Goal: Information Seeking & Learning: Check status

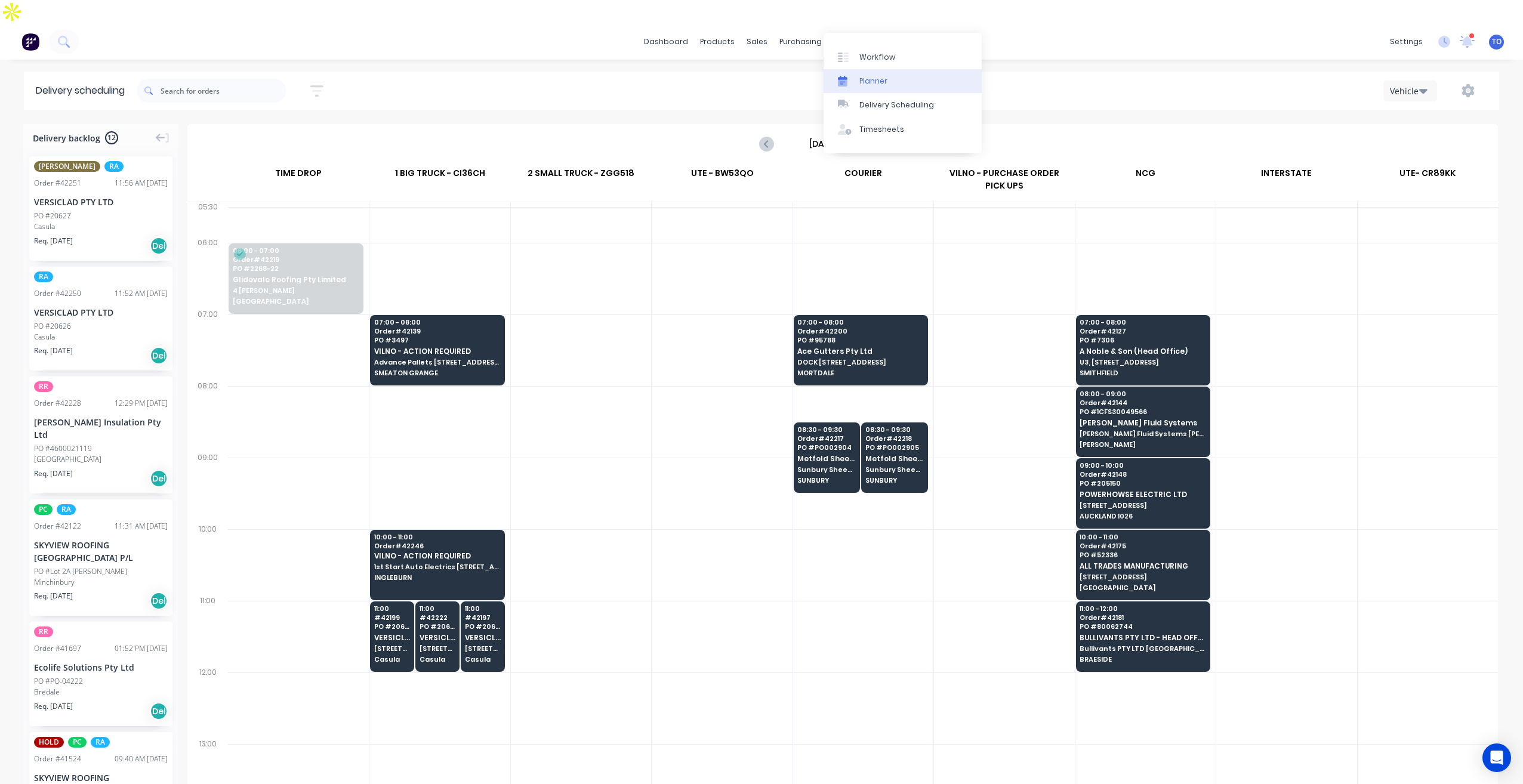
click at [867, 77] on div "Planner" at bounding box center [873, 81] width 28 height 11
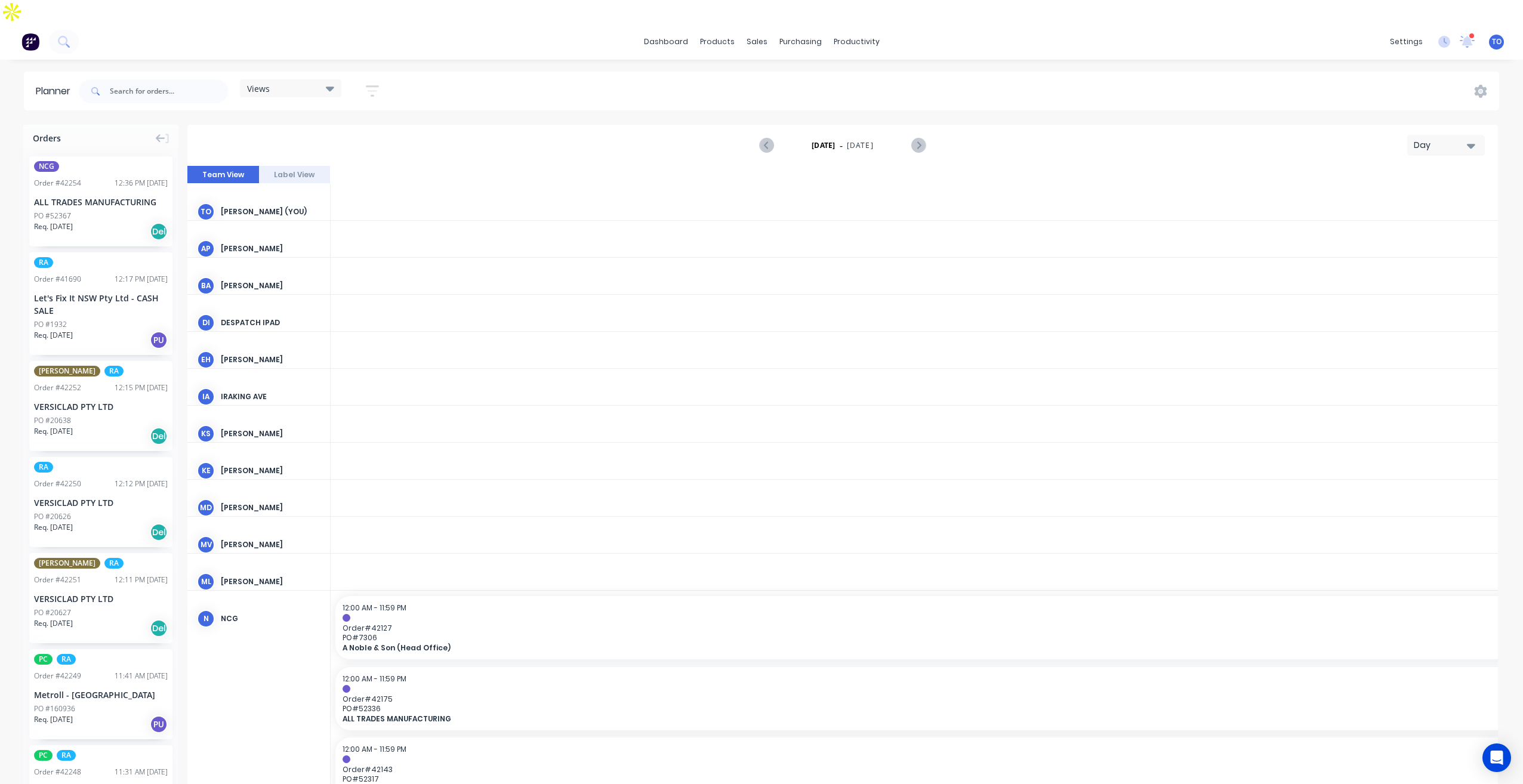
scroll to position [0, 2292]
click at [1431, 139] on div "Day" at bounding box center [1440, 145] width 55 height 12
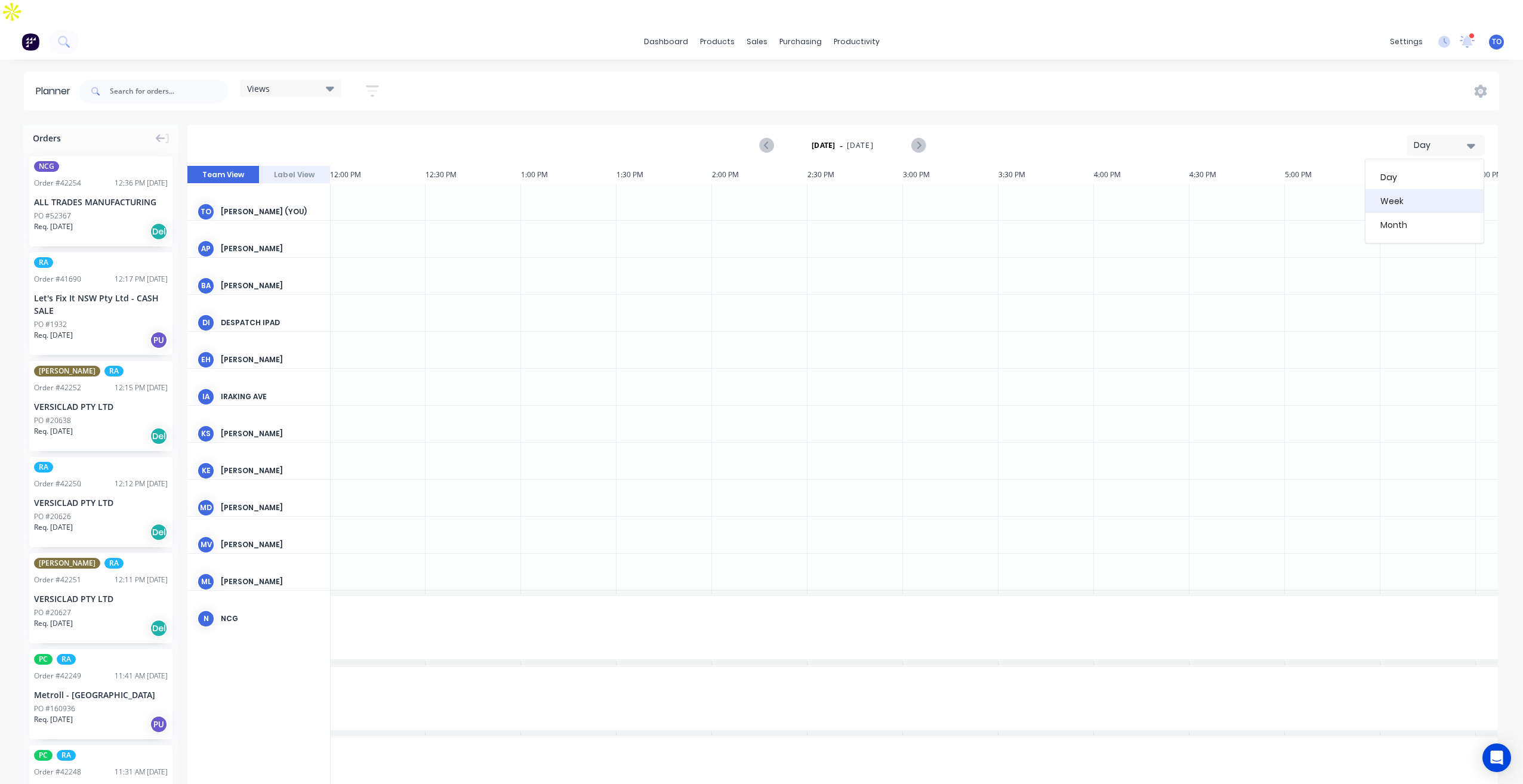
click at [1417, 189] on div "Week" at bounding box center [1424, 200] width 118 height 24
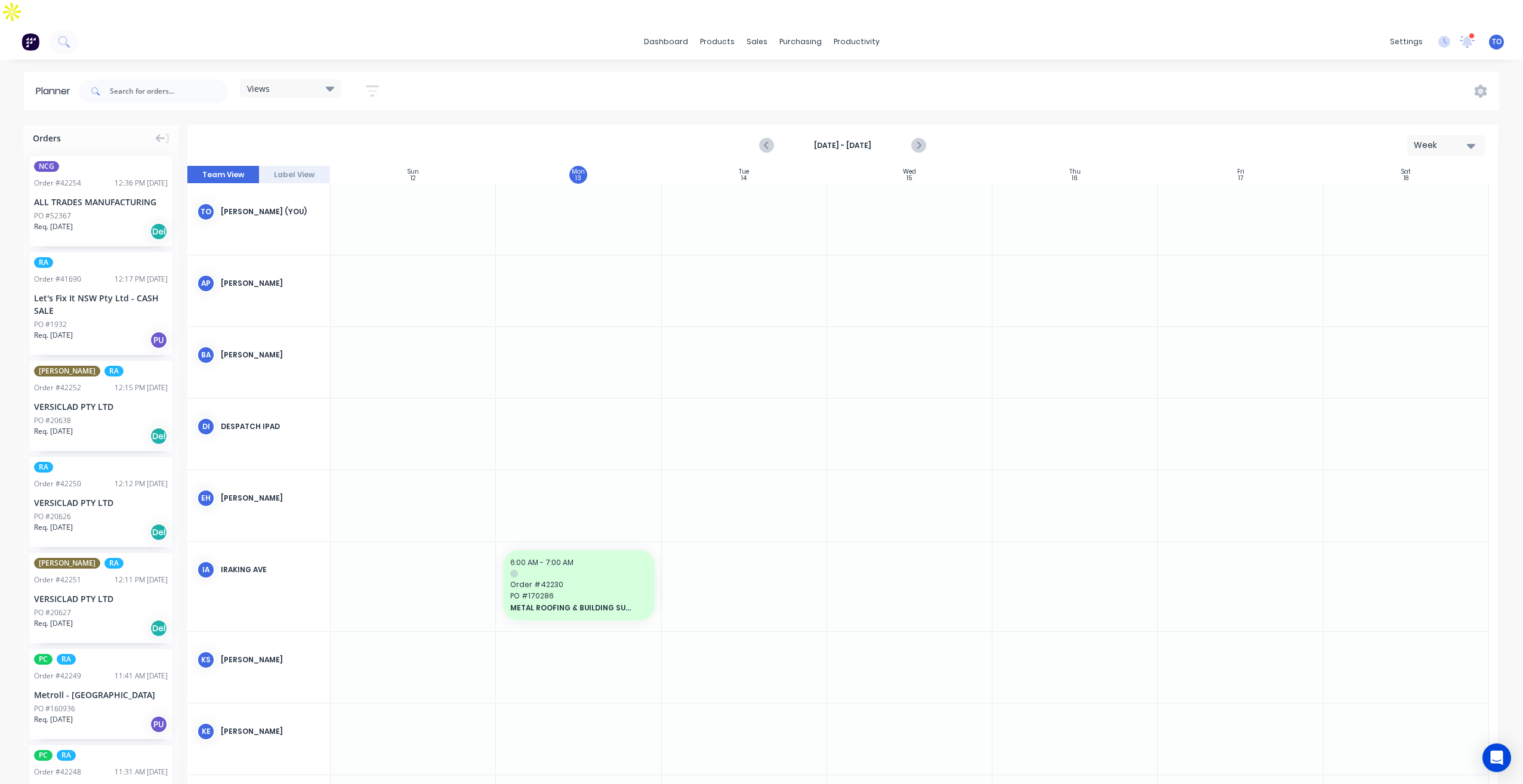
click at [379, 83] on icon "button" at bounding box center [372, 91] width 13 height 15
click at [357, 137] on div "Show/Hide users Show/Hide orders Filter by status Filter by assignee Filter by …" at bounding box center [317, 225] width 112 height 196
click at [358, 162] on button "Show/Hide orders" at bounding box center [317, 171] width 111 height 18
click at [299, 183] on div "All Scheduled Unscheduled" at bounding box center [351, 225] width 179 height 83
click at [306, 195] on div "All" at bounding box center [357, 200] width 119 height 12
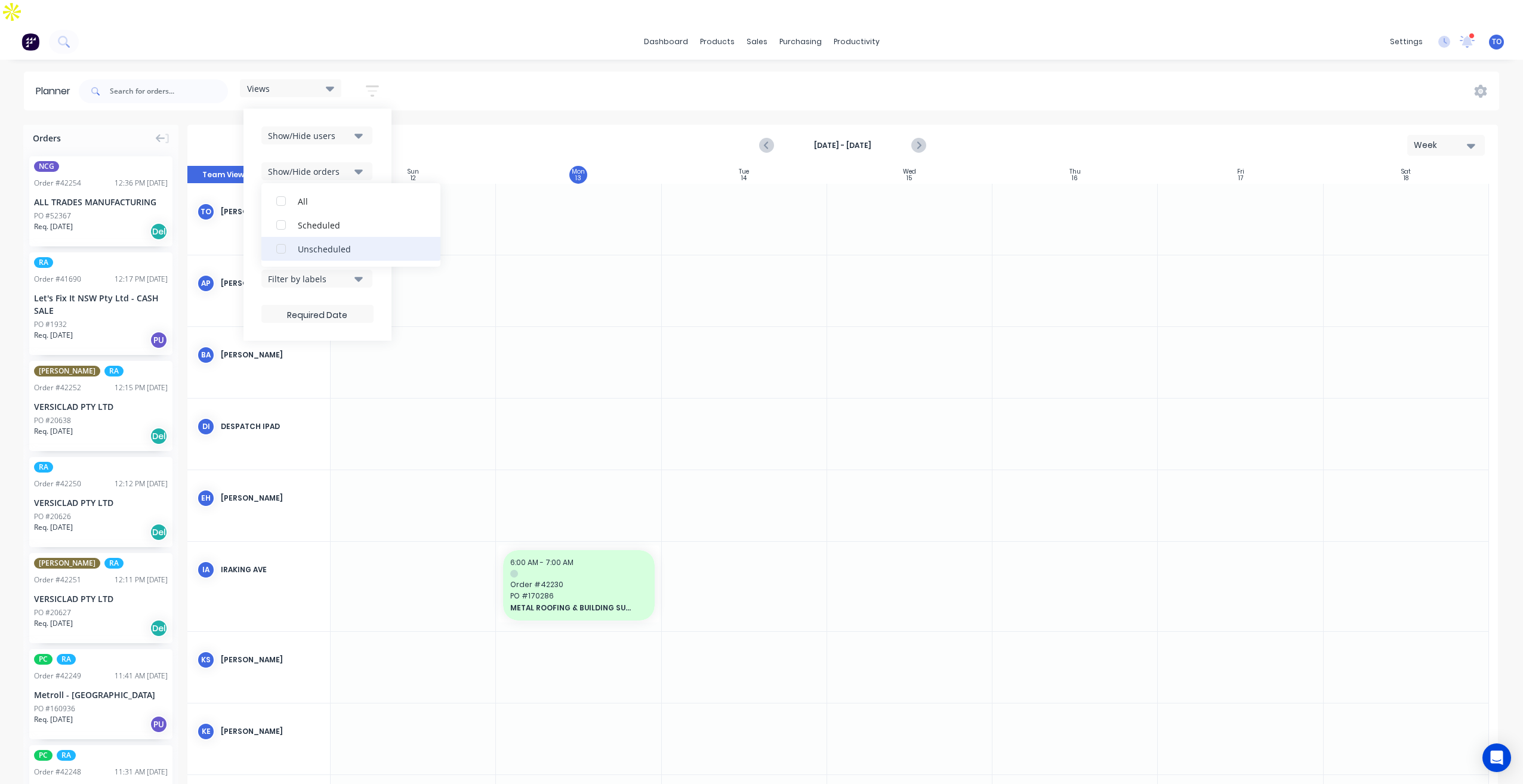
click at [306, 242] on div "Unscheduled" at bounding box center [357, 248] width 119 height 12
click at [358, 129] on icon "button" at bounding box center [358, 136] width 8 height 13
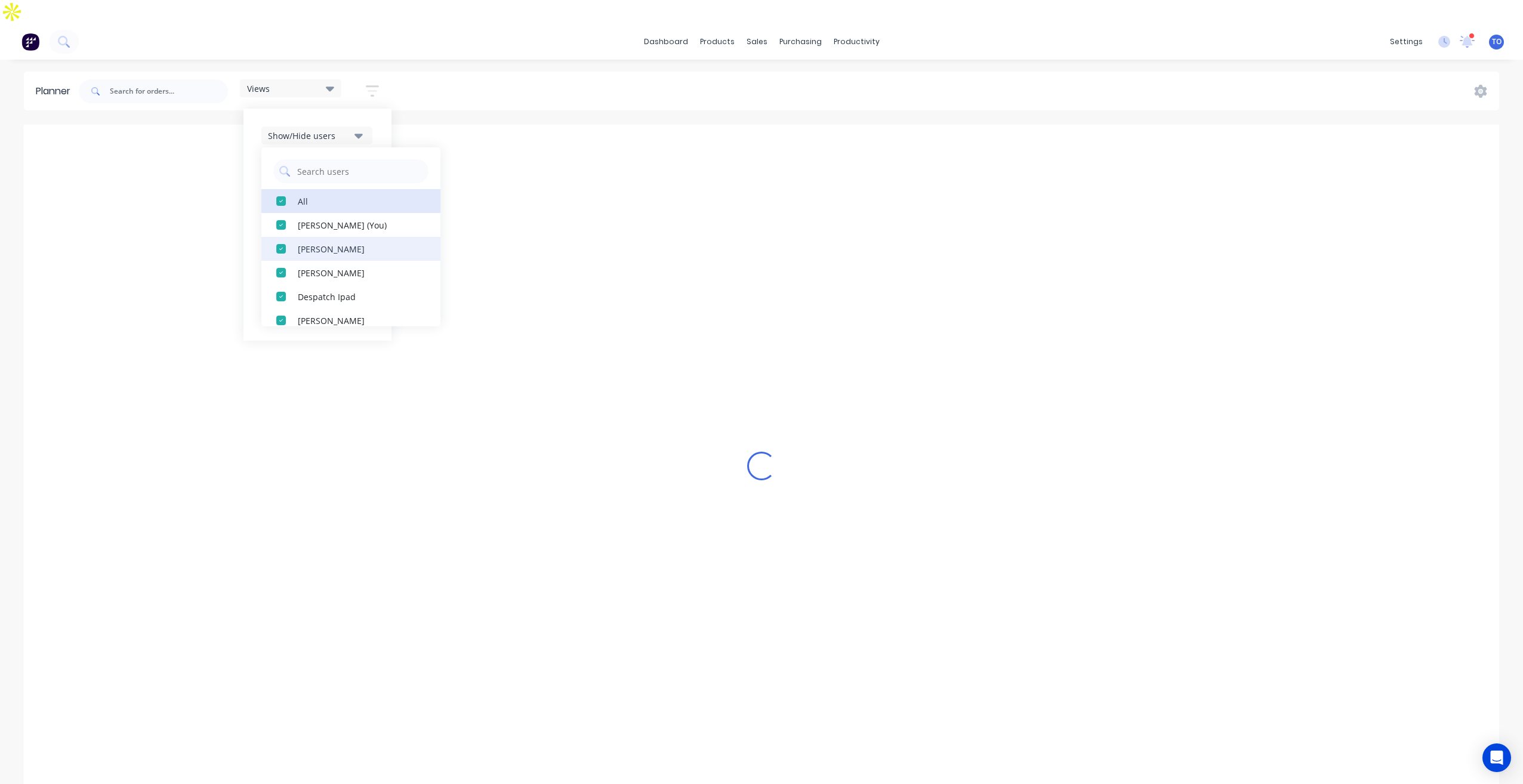
click at [314, 195] on div "All" at bounding box center [357, 200] width 119 height 12
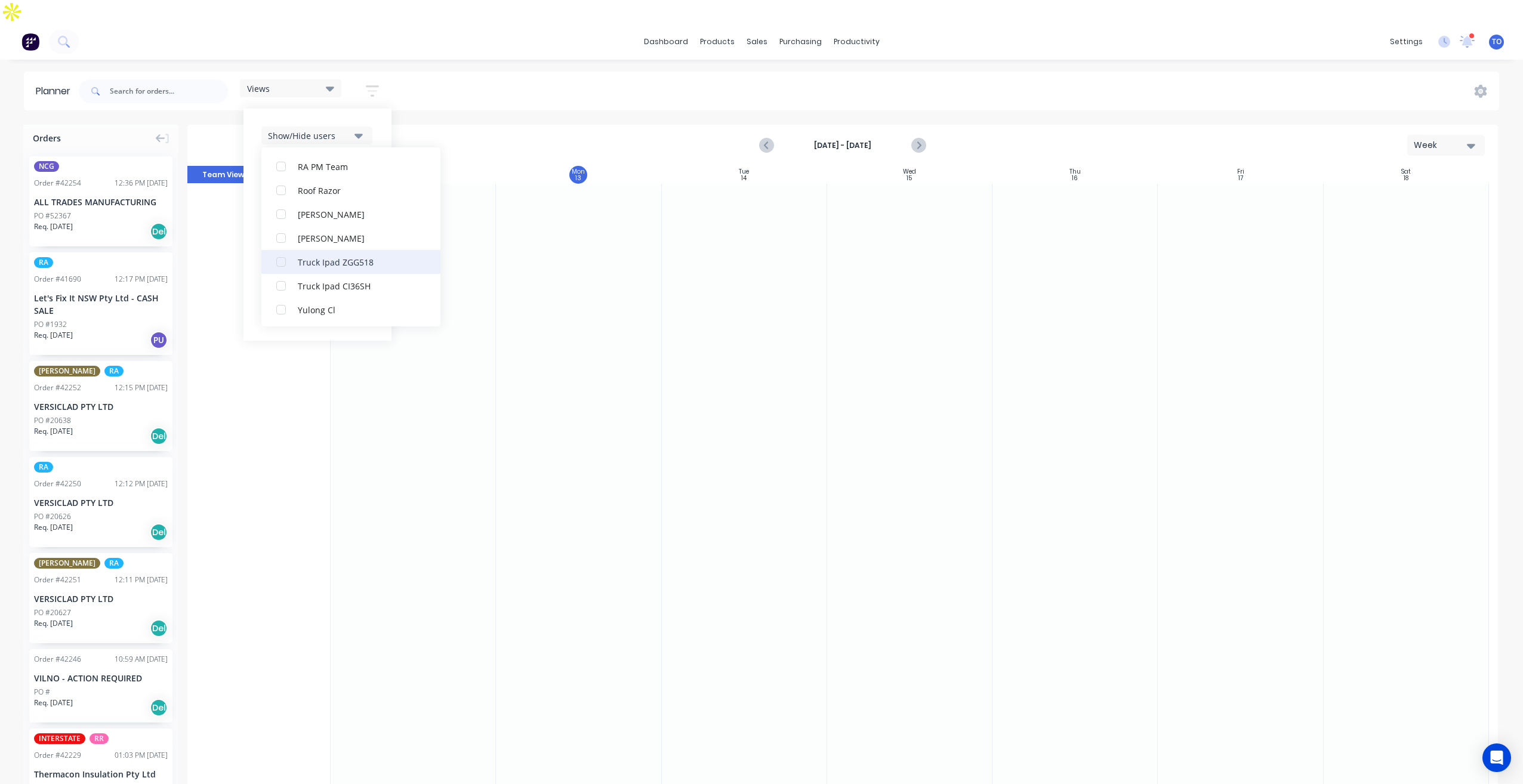
scroll to position [393, 0]
click at [312, 206] on div "Rupesh Karki" at bounding box center [357, 212] width 119 height 12
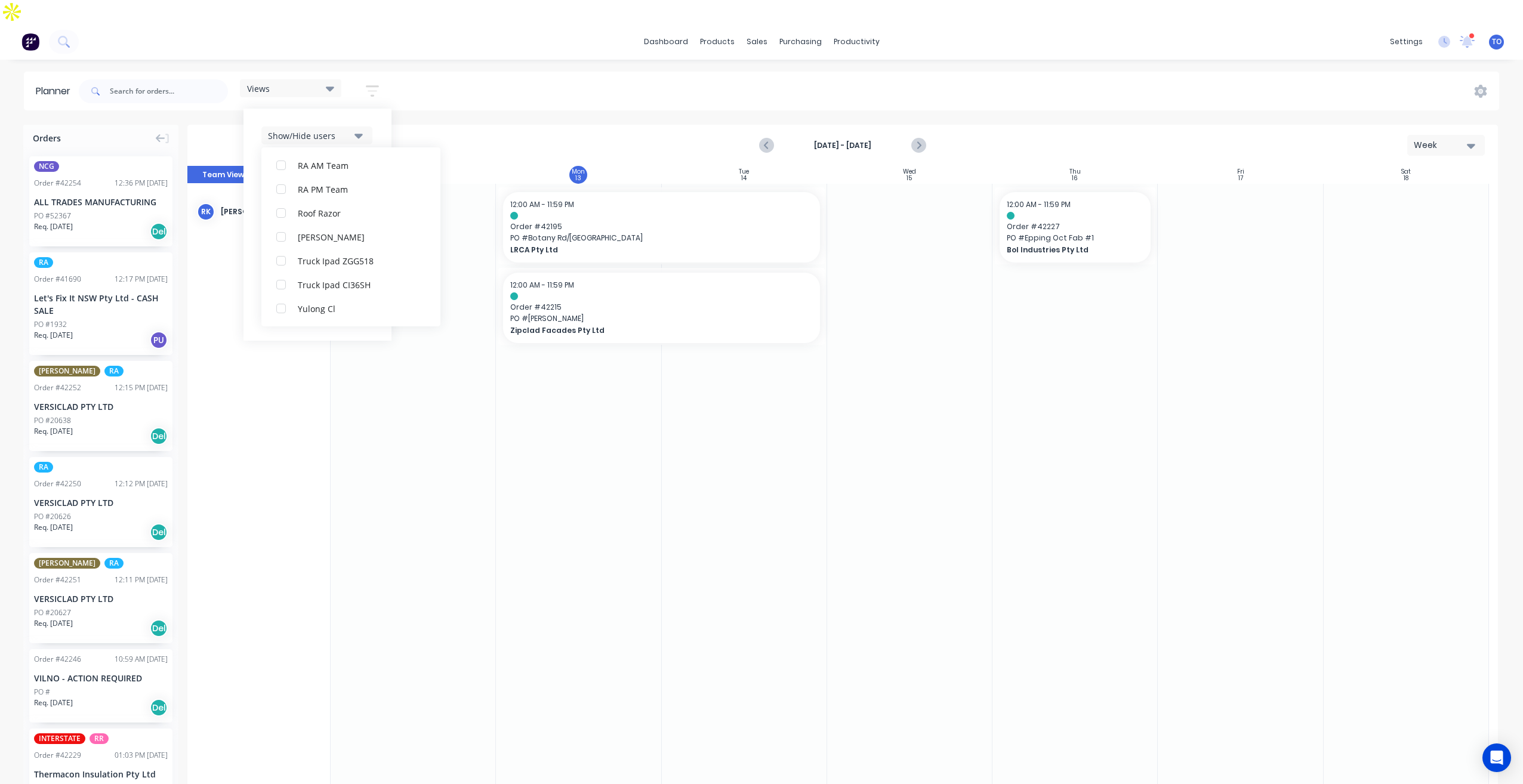
scroll to position [12, 0]
click at [379, 109] on div "Show/Hide users All Rupesh Karki Tobias Oyeyinka (You) Angela Perez Byron Aird …" at bounding box center [317, 225] width 148 height 232
click at [361, 160] on div "Show/Hide users Show/Hide orders Filter by status Filter by assignee Filter by …" at bounding box center [317, 225] width 112 height 196
click at [362, 169] on icon "button" at bounding box center [358, 172] width 8 height 5
click at [373, 133] on div "Show/Hide users Show/Hide orders All Scheduled Unscheduled Filter by status Fil…" at bounding box center [317, 225] width 112 height 196
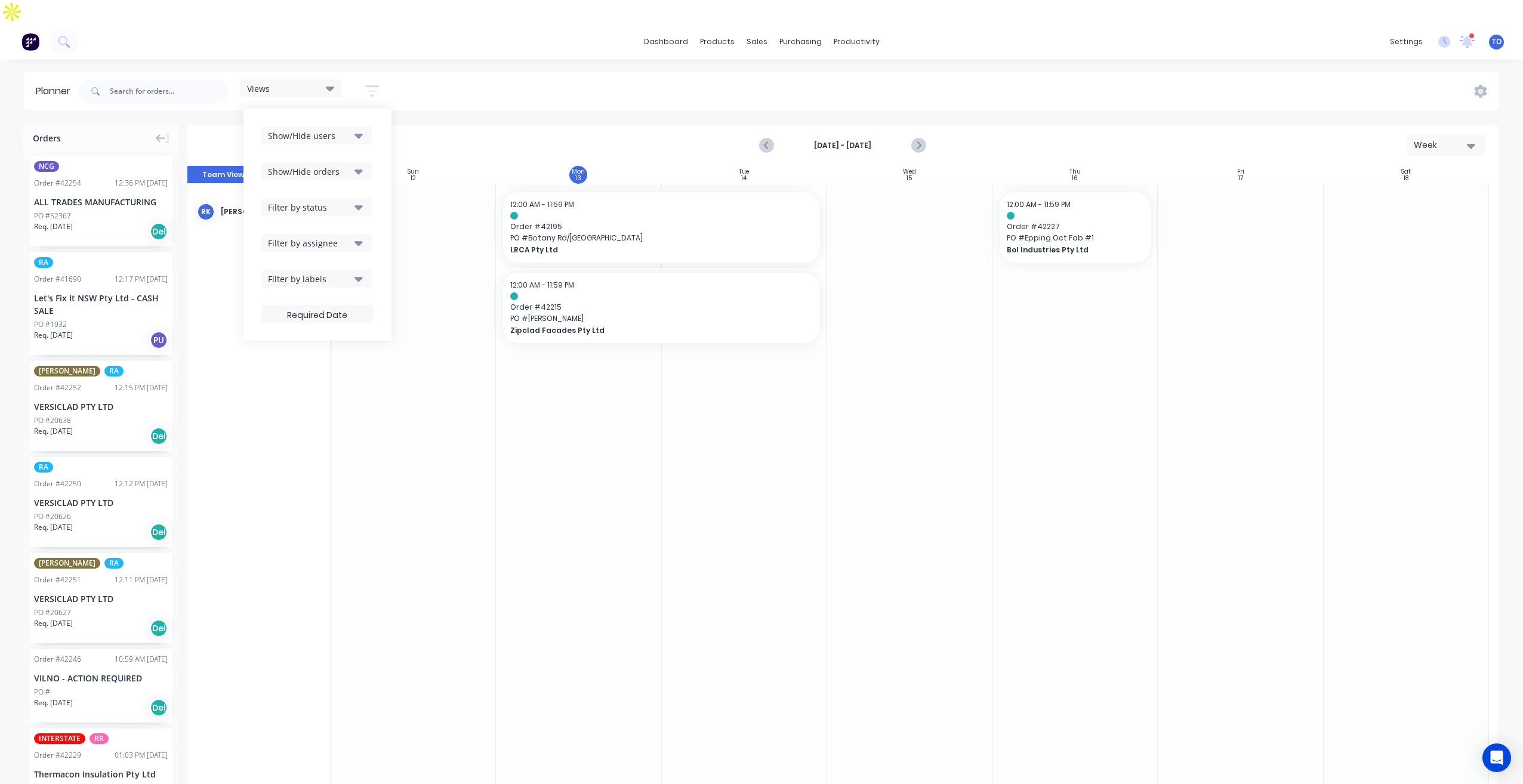
click at [361, 205] on icon "button" at bounding box center [358, 208] width 8 height 5
click at [318, 266] on div "All" at bounding box center [357, 271] width 119 height 12
click at [383, 159] on div "Show/Hide users Show/Hide orders Filter by status All Draft Quote Archived Deli…" at bounding box center [317, 225] width 148 height 232
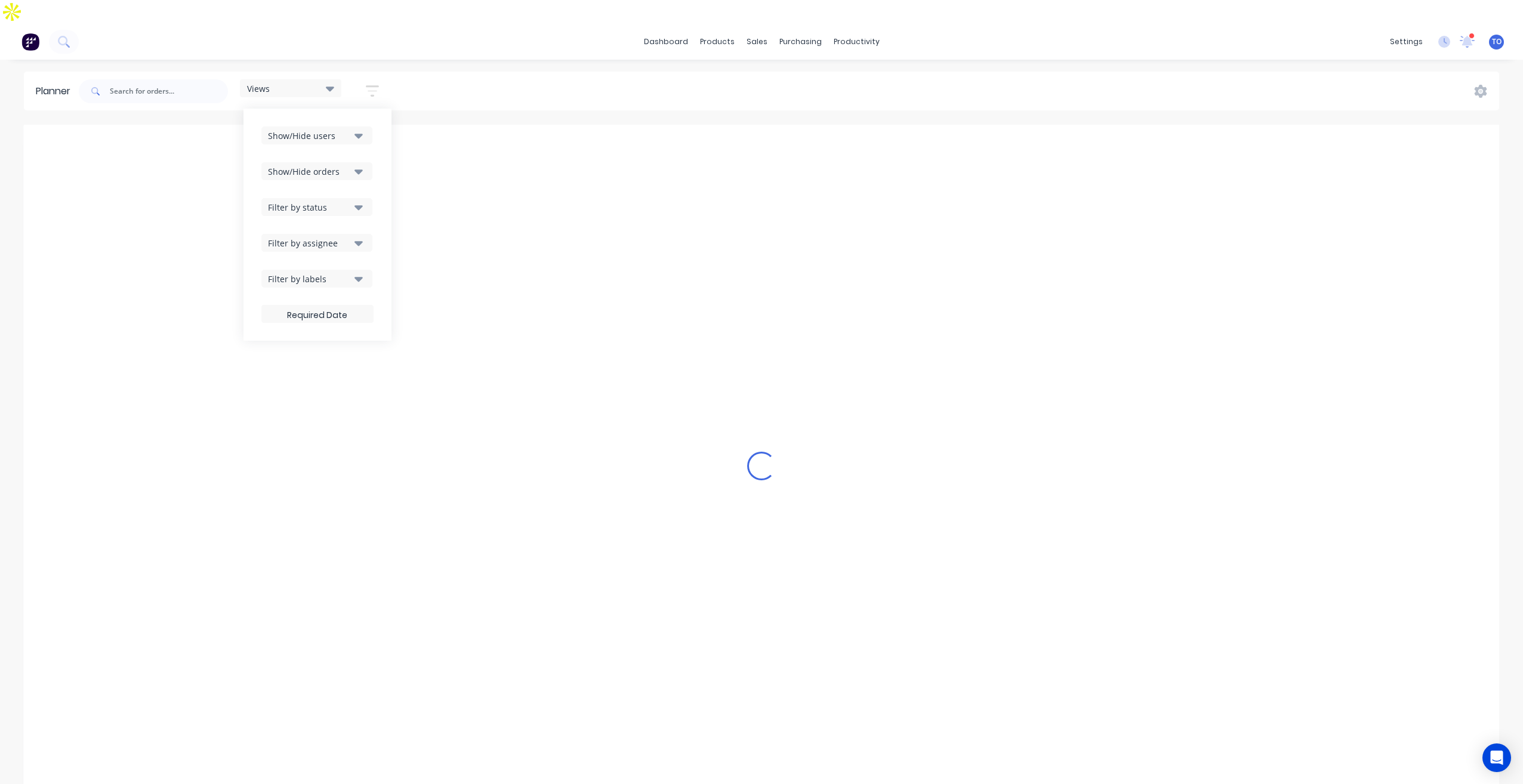
click at [624, 78] on div "Views Save new view None (Default) edit Iraking edit kyle edit Michael's View e…" at bounding box center [787, 92] width 1422 height 36
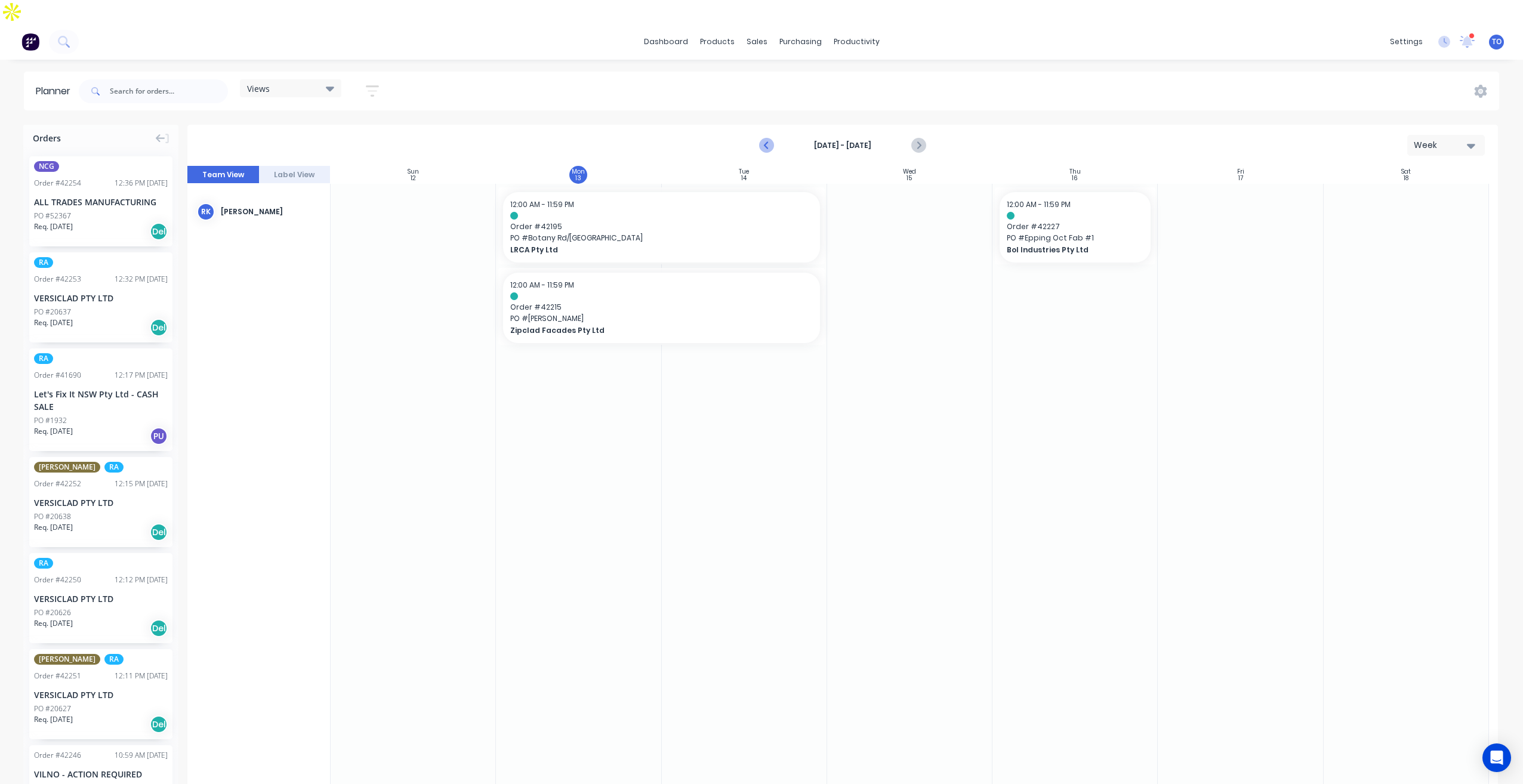
click at [769, 138] on icon "Previous page" at bounding box center [767, 146] width 15 height 15
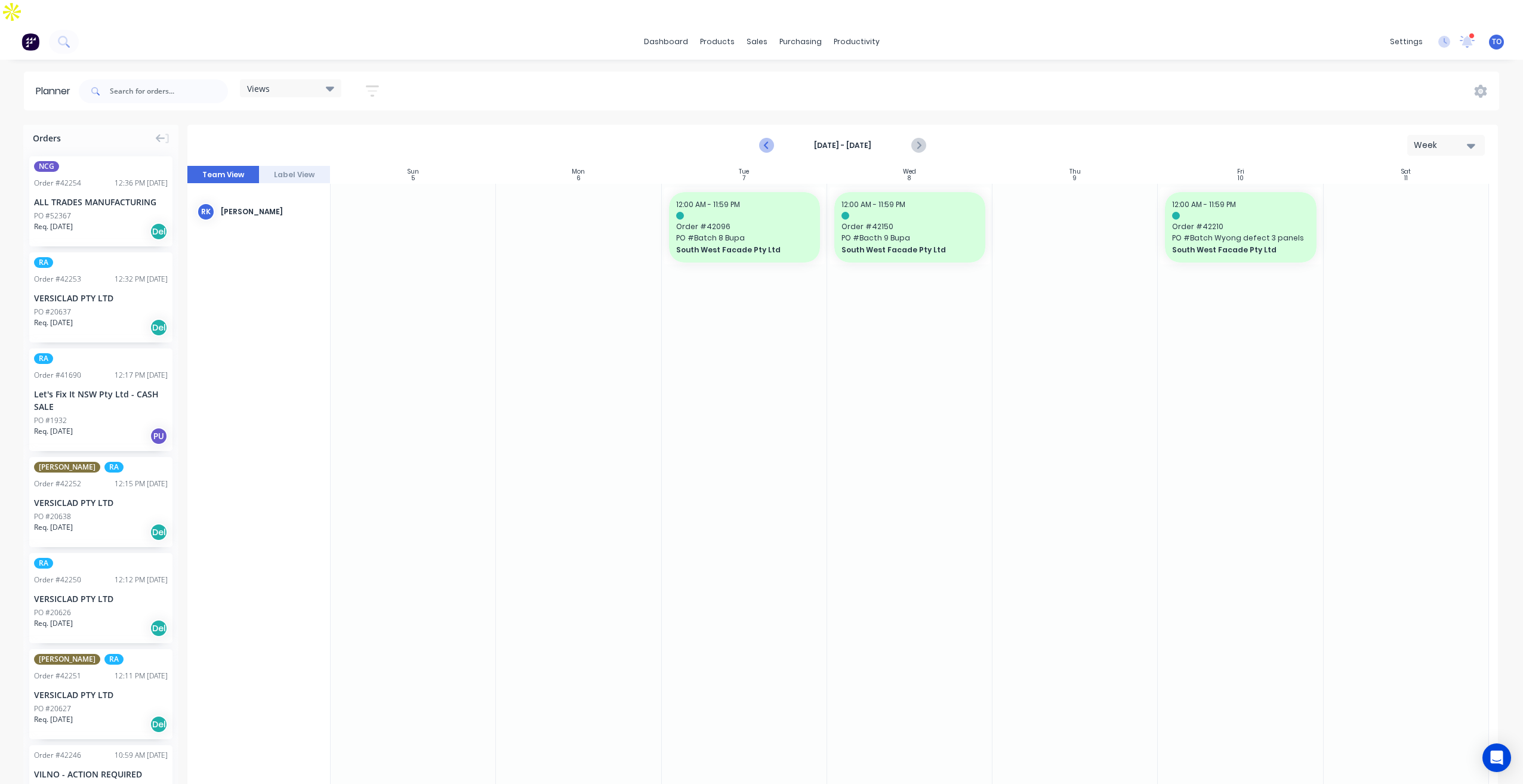
click at [769, 138] on icon "Previous page" at bounding box center [767, 146] width 15 height 15
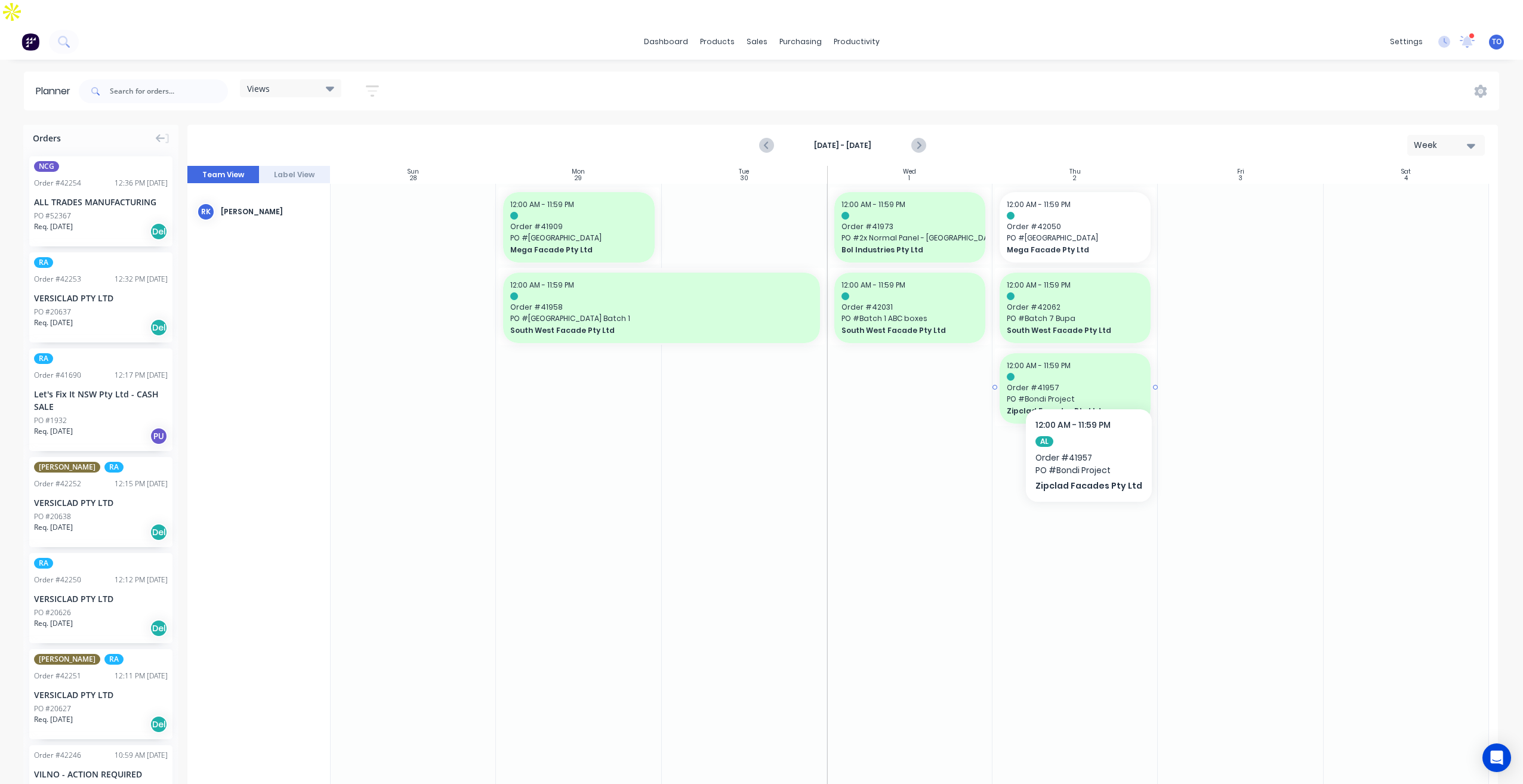
click at [1085, 393] on span "PO # Bondi Project" at bounding box center [1075, 398] width 137 height 11
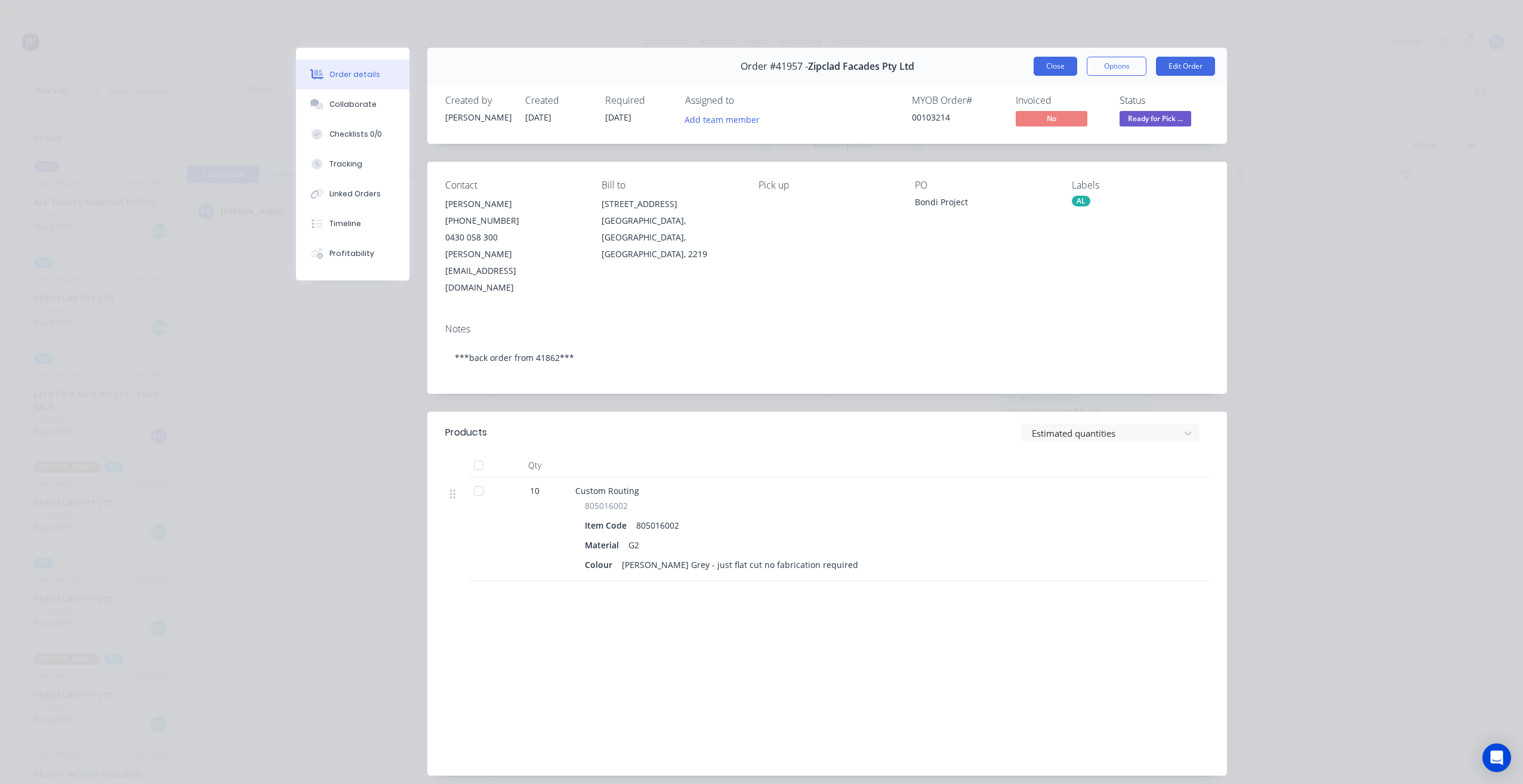
click at [1045, 66] on button "Close" at bounding box center [1054, 65] width 43 height 19
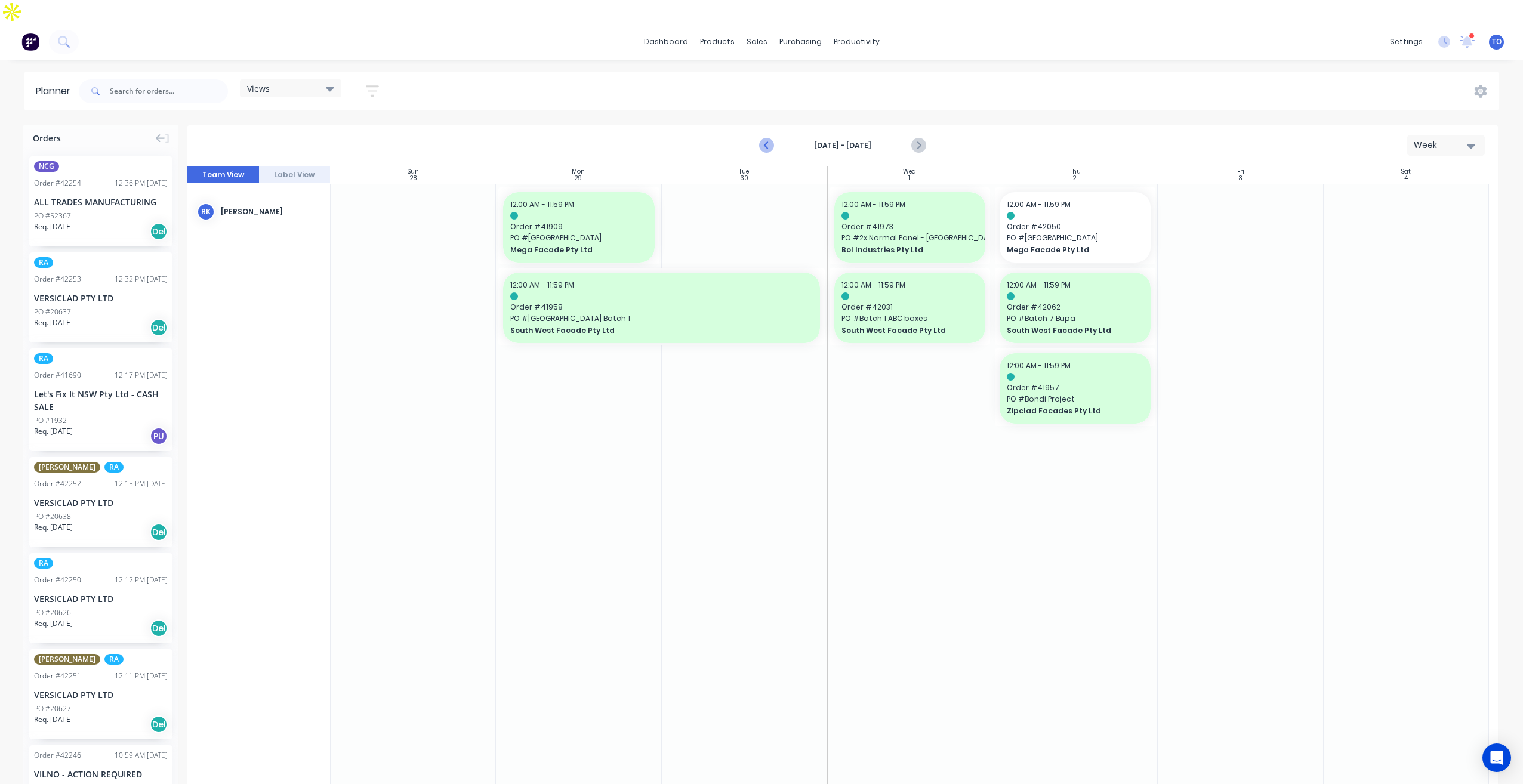
click at [768, 138] on icon "Previous page" at bounding box center [767, 146] width 15 height 15
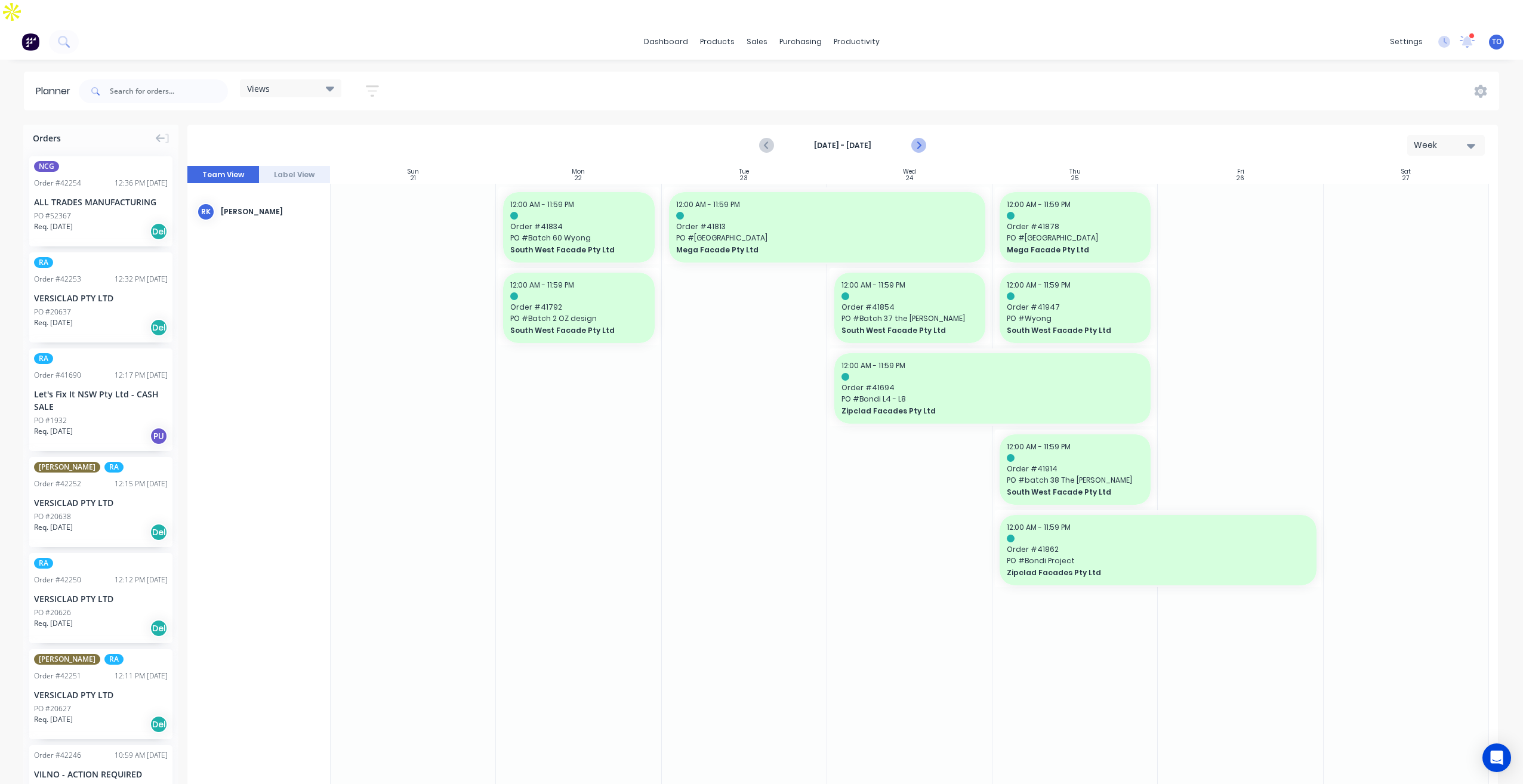
click at [919, 141] on icon "Next page" at bounding box center [918, 146] width 6 height 10
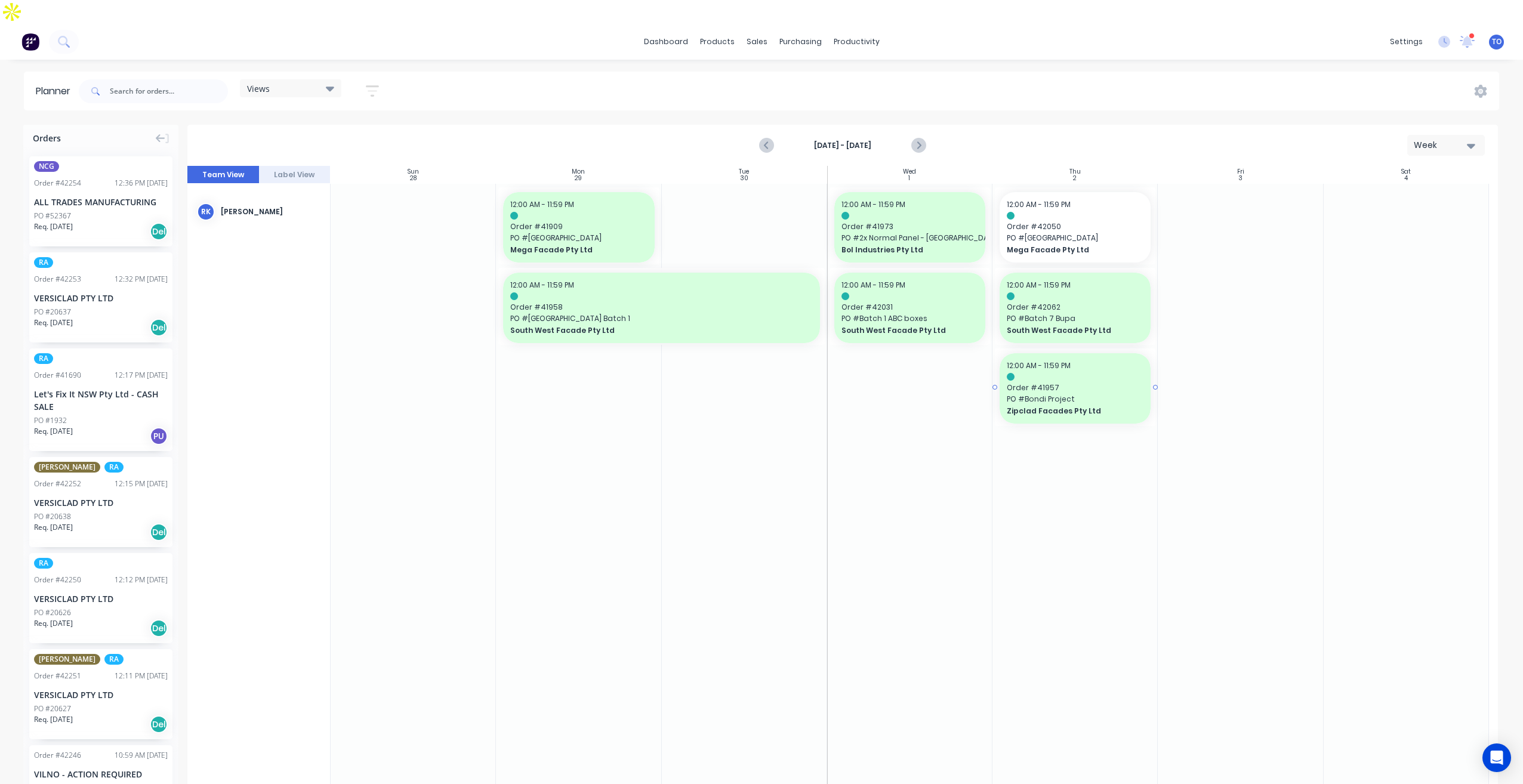
click at [1097, 383] on span "Order # 41957" at bounding box center [1075, 388] width 137 height 11
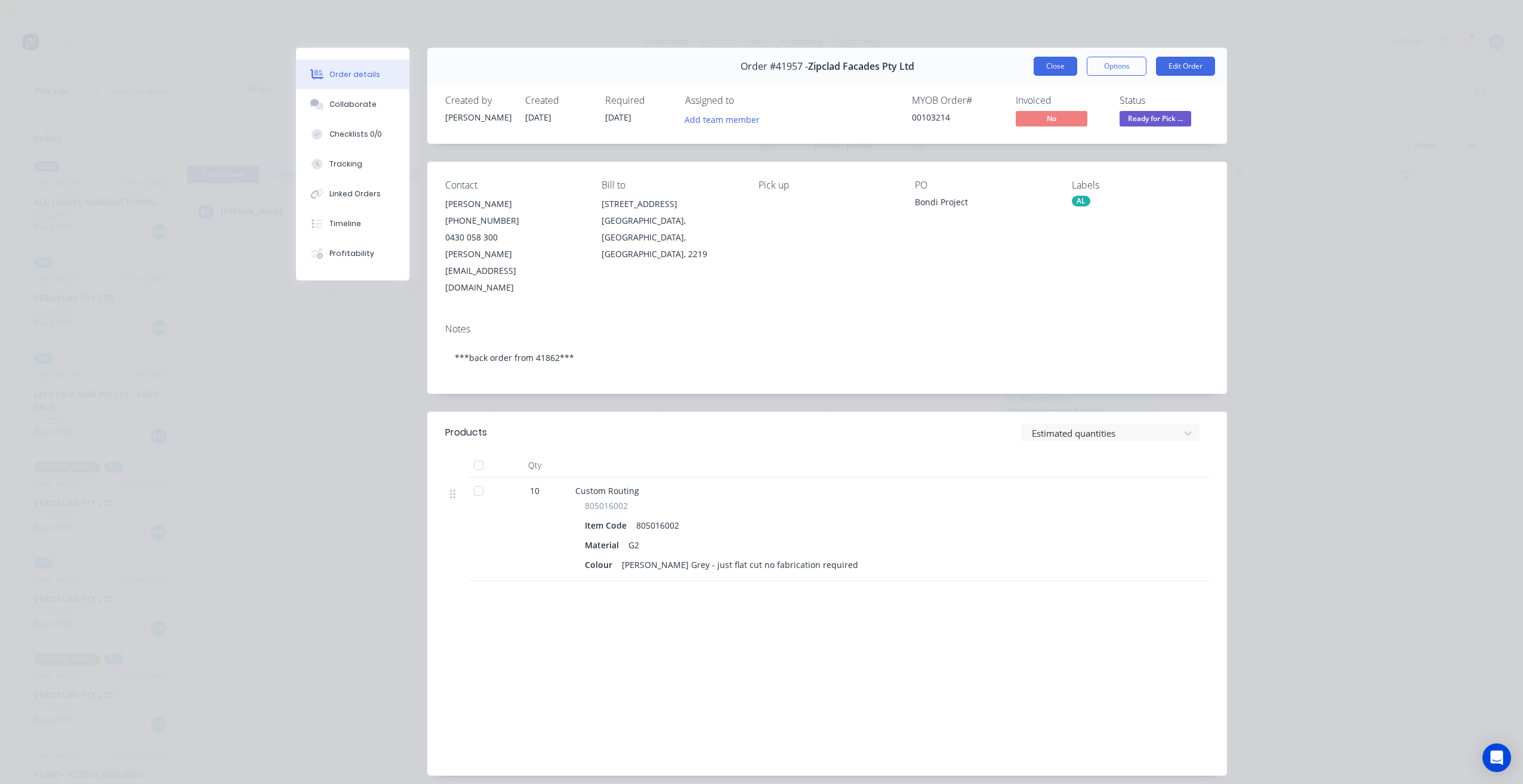
click at [1057, 69] on button "Close" at bounding box center [1054, 65] width 43 height 19
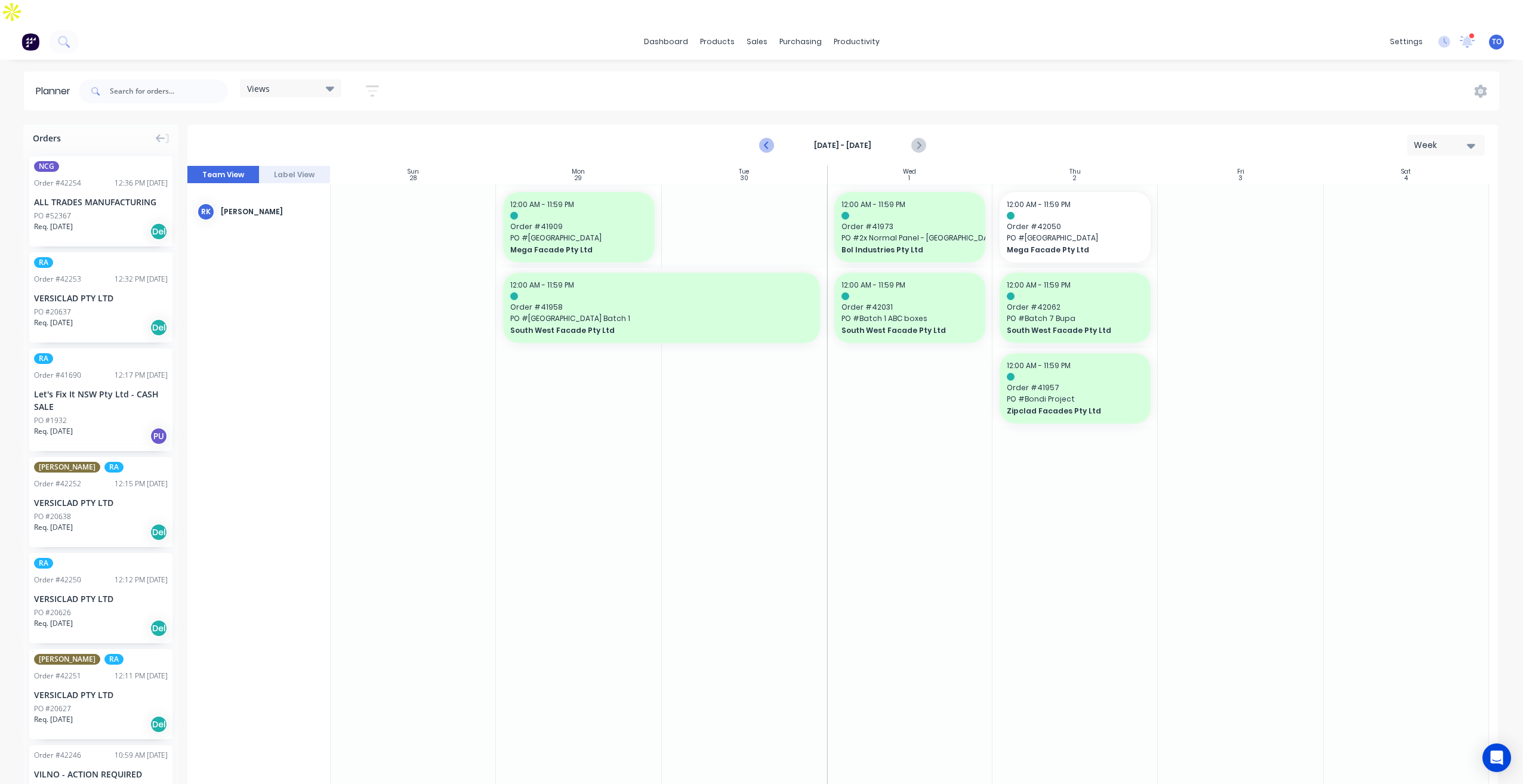
click at [766, 138] on icon "Previous page" at bounding box center [767, 146] width 15 height 15
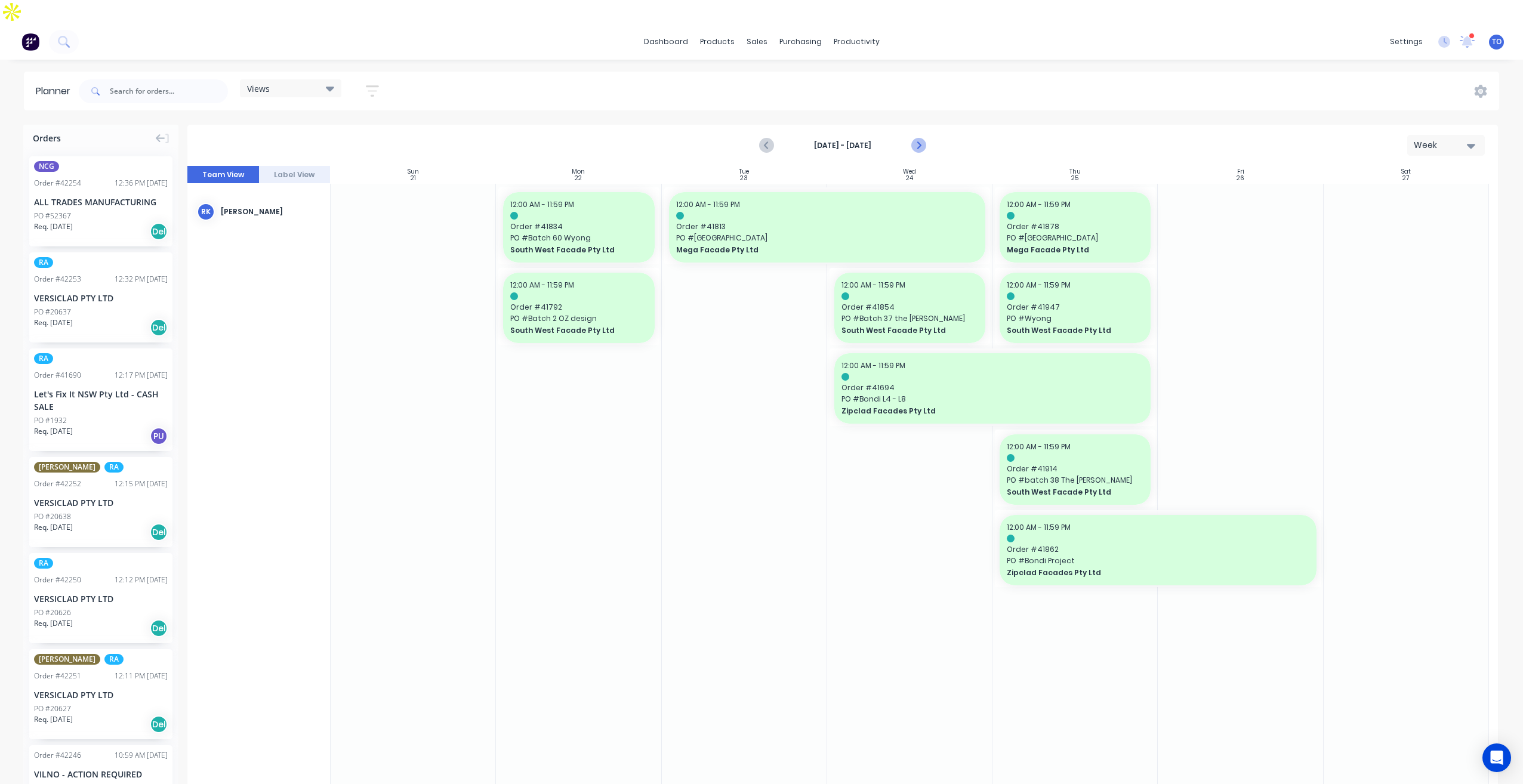
click at [917, 138] on icon "Next page" at bounding box center [918, 146] width 15 height 15
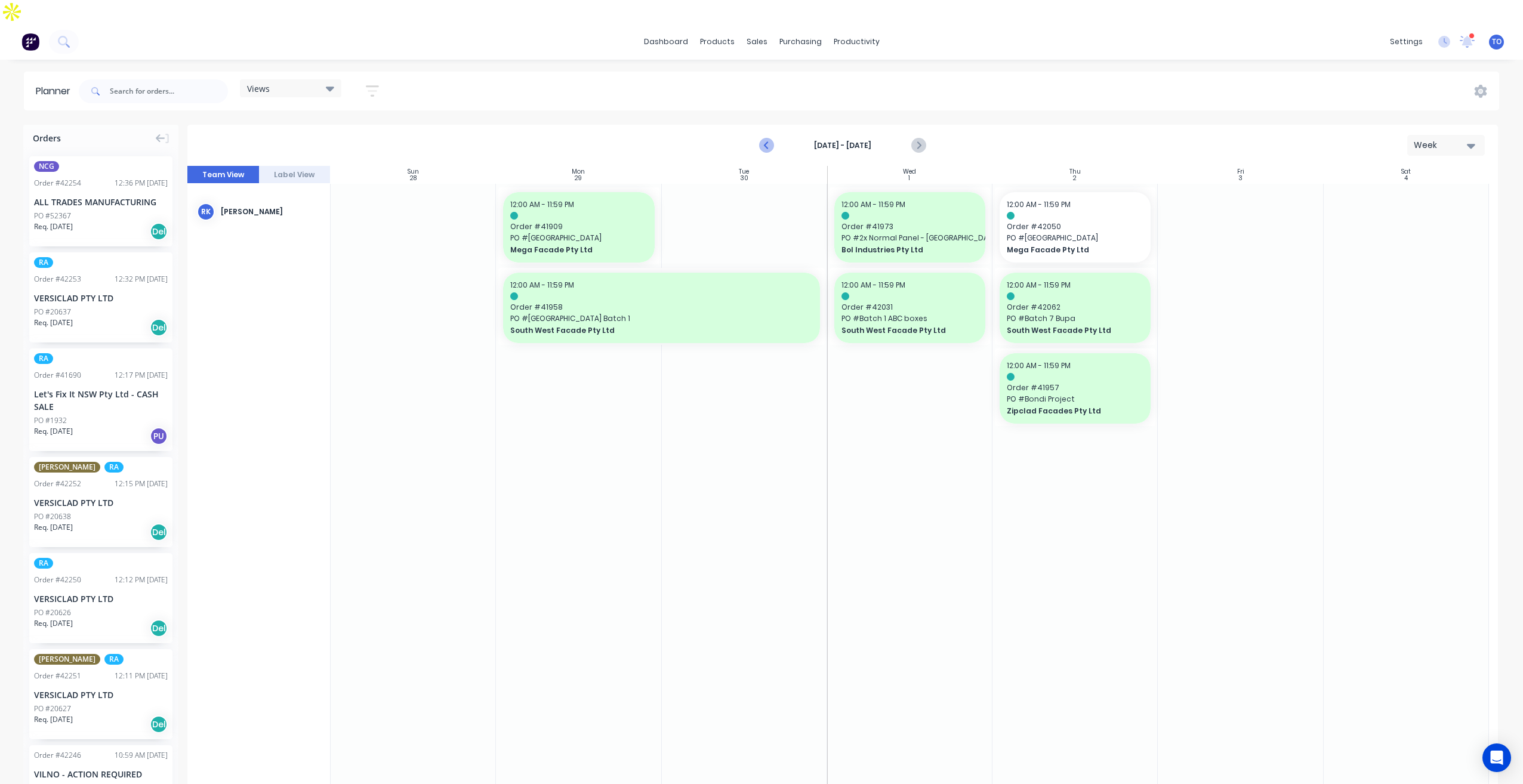
click at [769, 138] on icon "Previous page" at bounding box center [767, 146] width 15 height 15
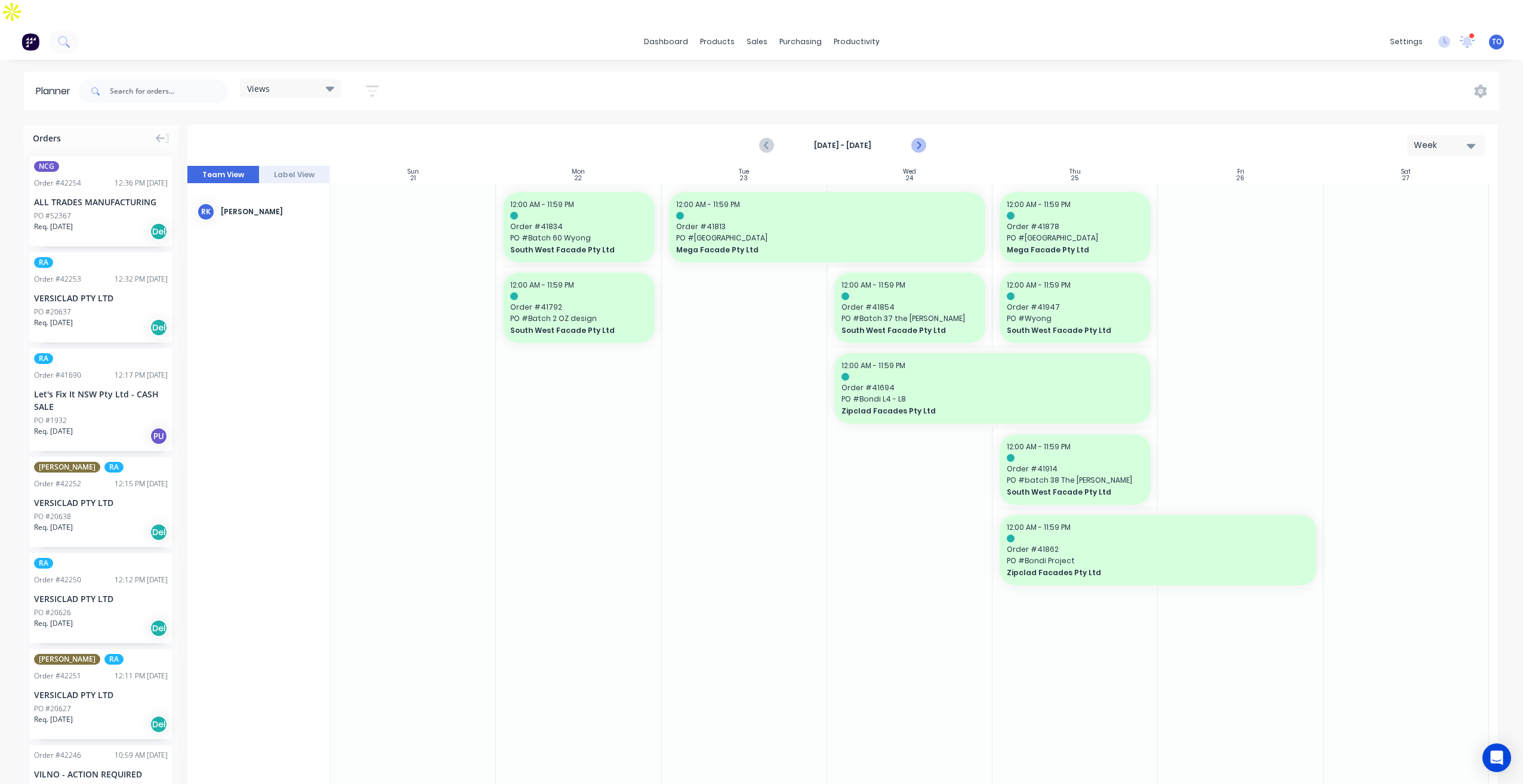
click at [909, 133] on button "Next page" at bounding box center [917, 145] width 24 height 24
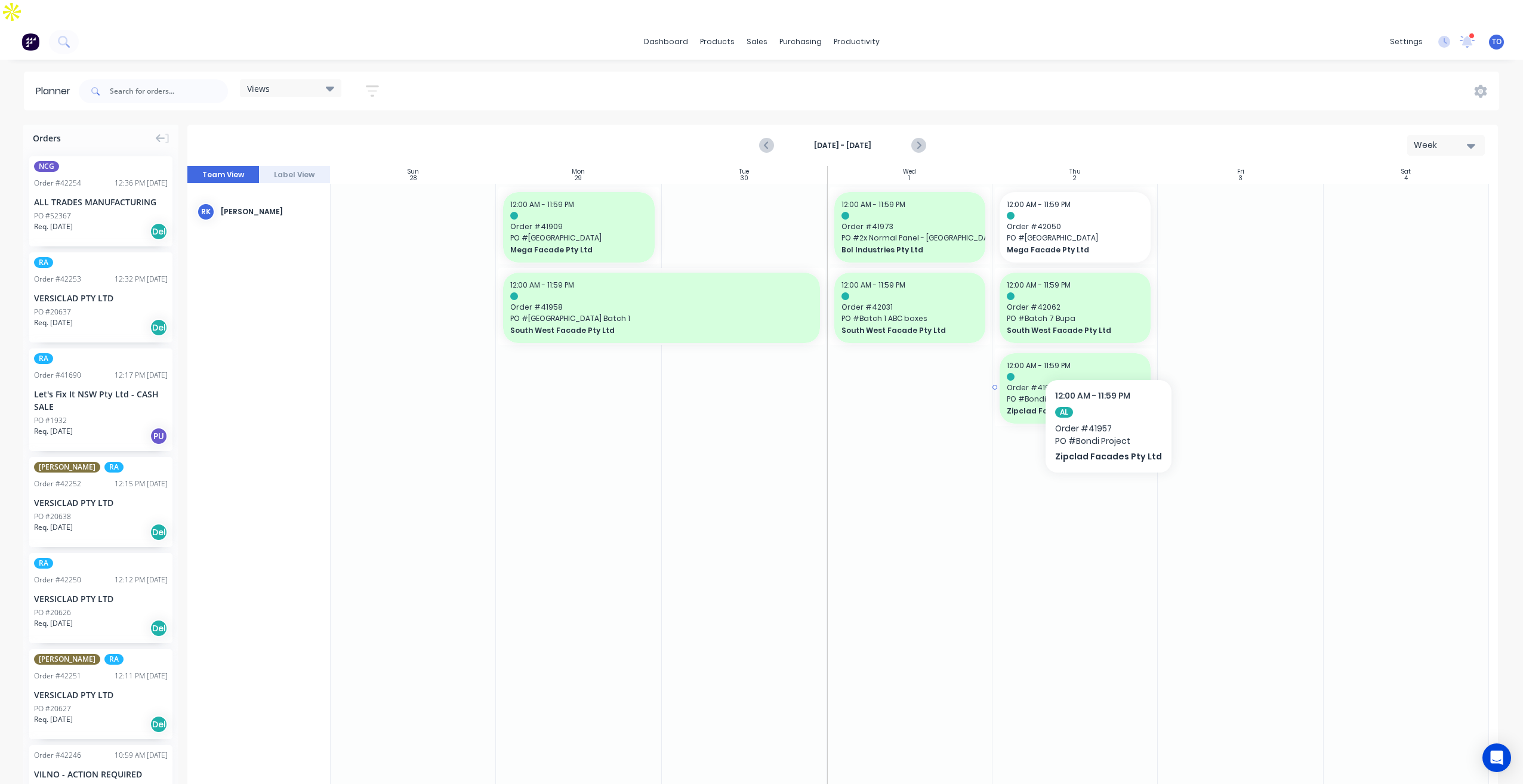
click at [1104, 361] on div "12:00 AM - 11:59 PM" at bounding box center [1075, 365] width 137 height 11
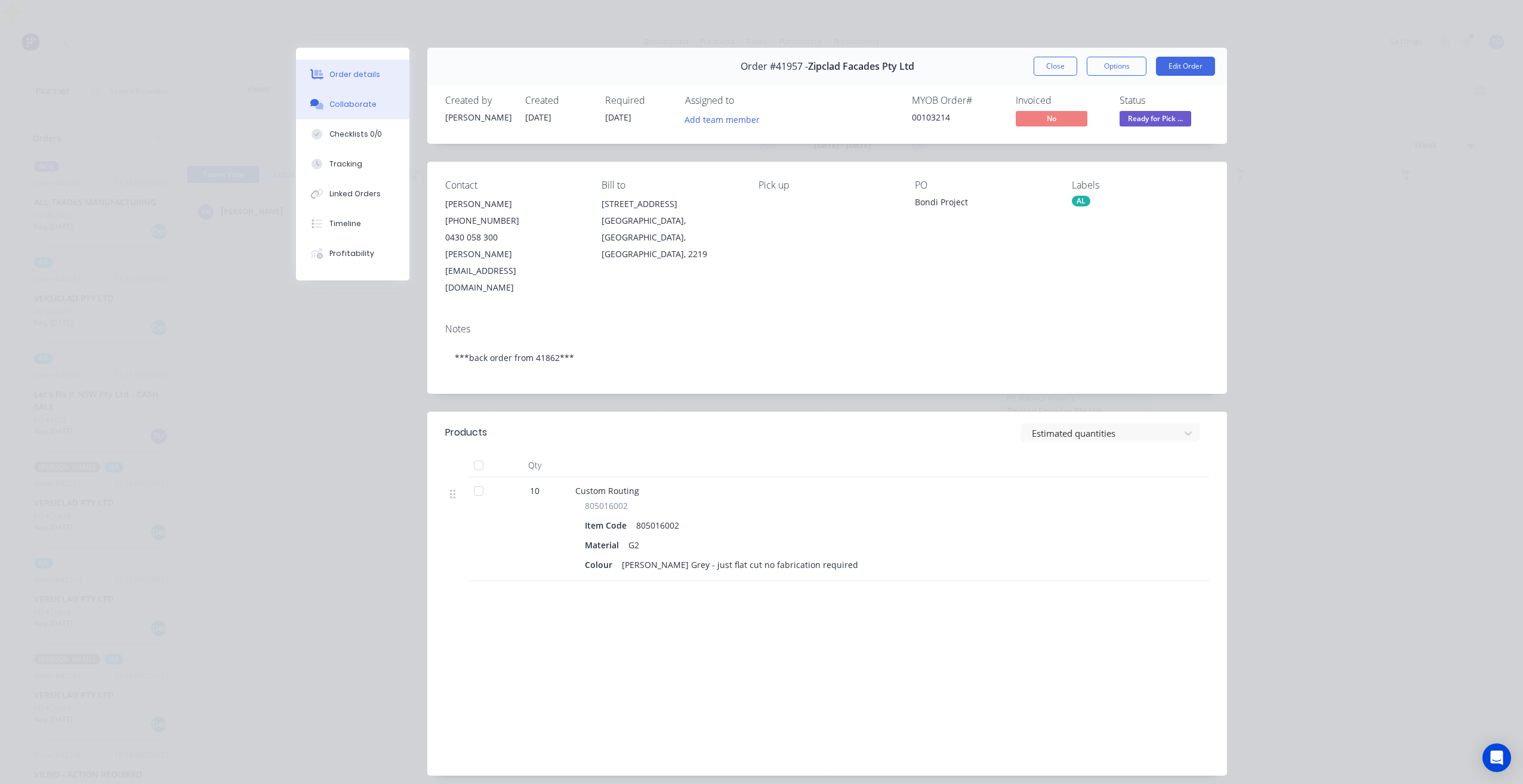
click at [362, 105] on div "Collaborate" at bounding box center [353, 104] width 47 height 11
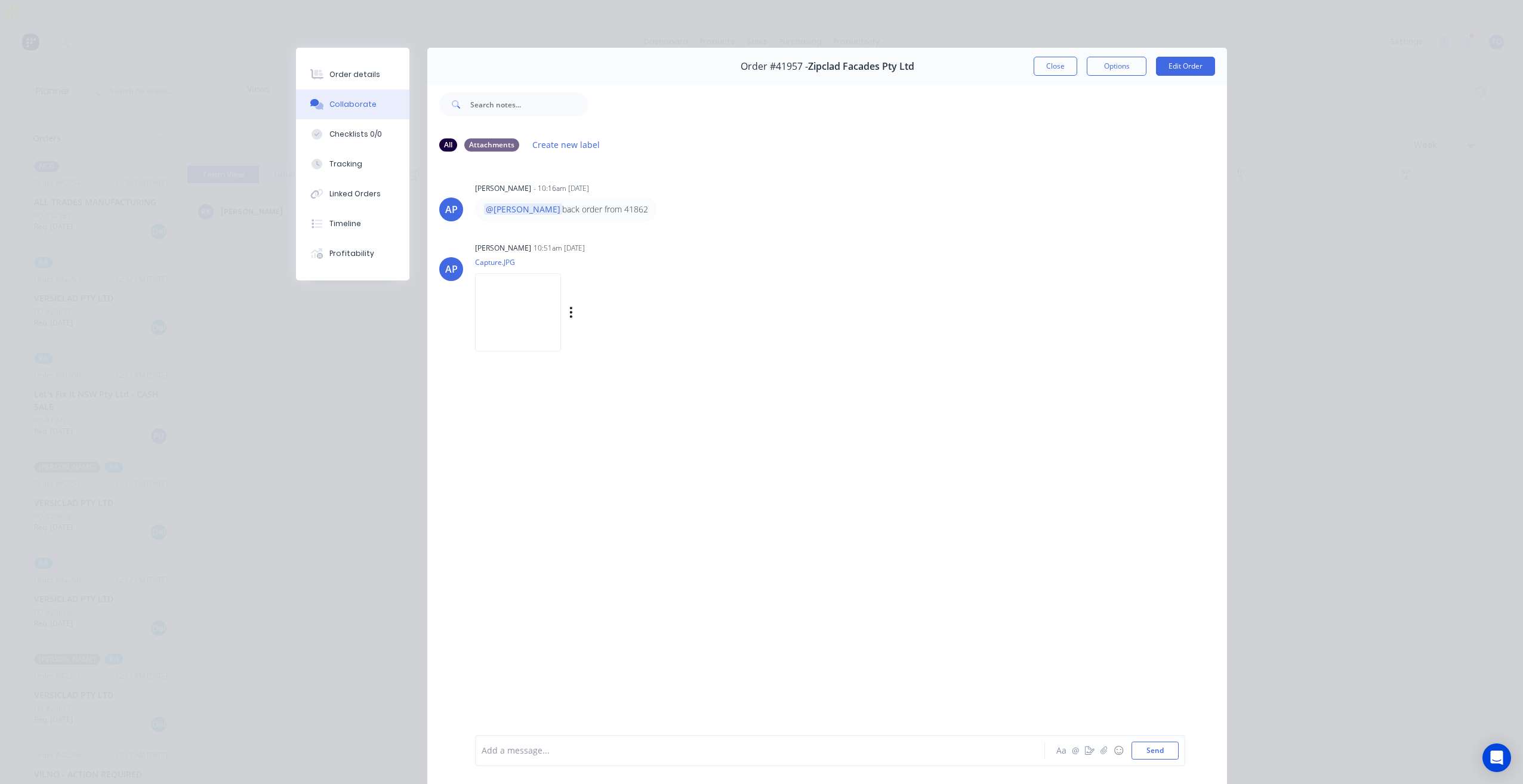
click at [561, 311] on img at bounding box center [518, 312] width 86 height 78
click at [369, 79] on div "Order details" at bounding box center [355, 74] width 51 height 11
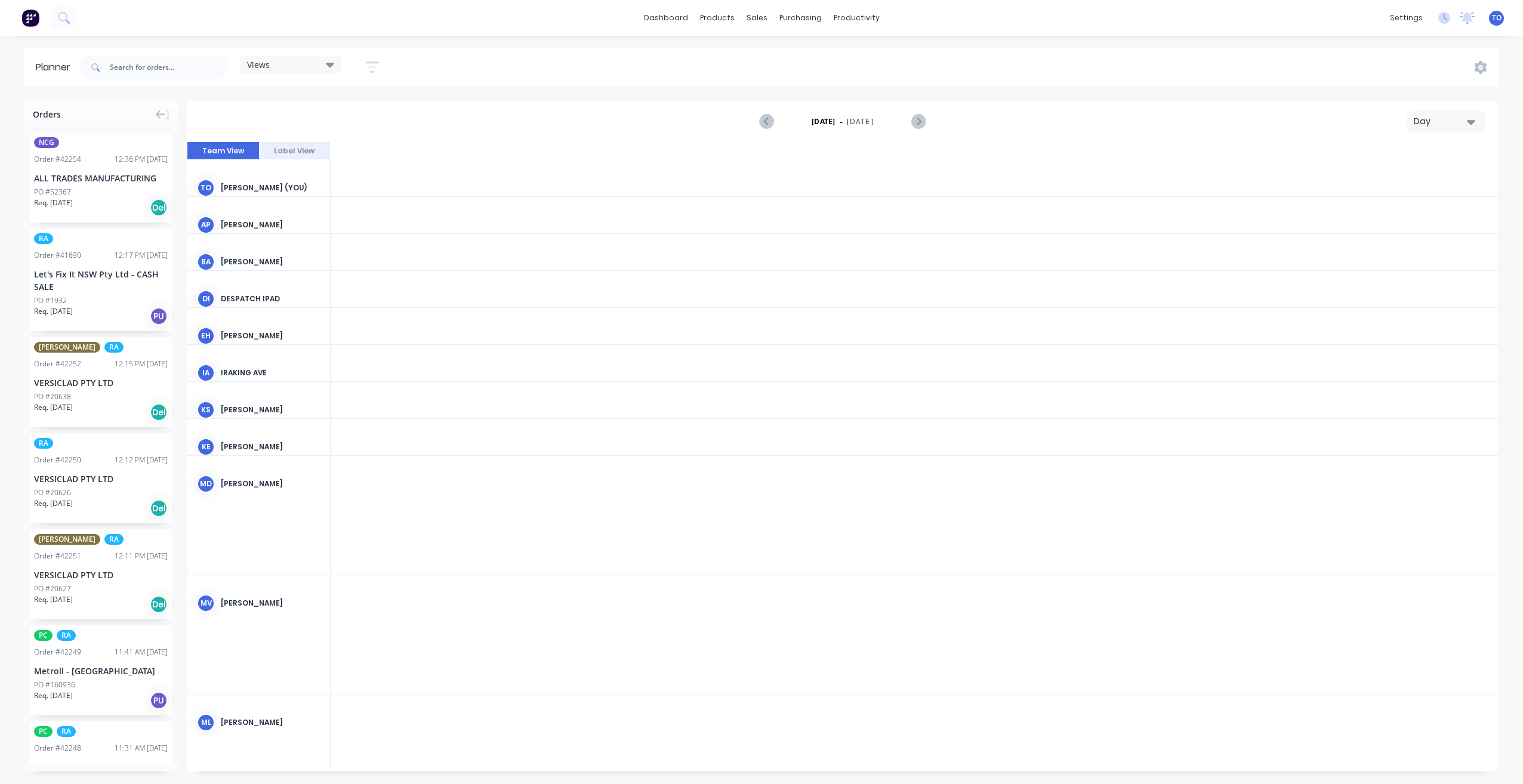
scroll to position [0, 2292]
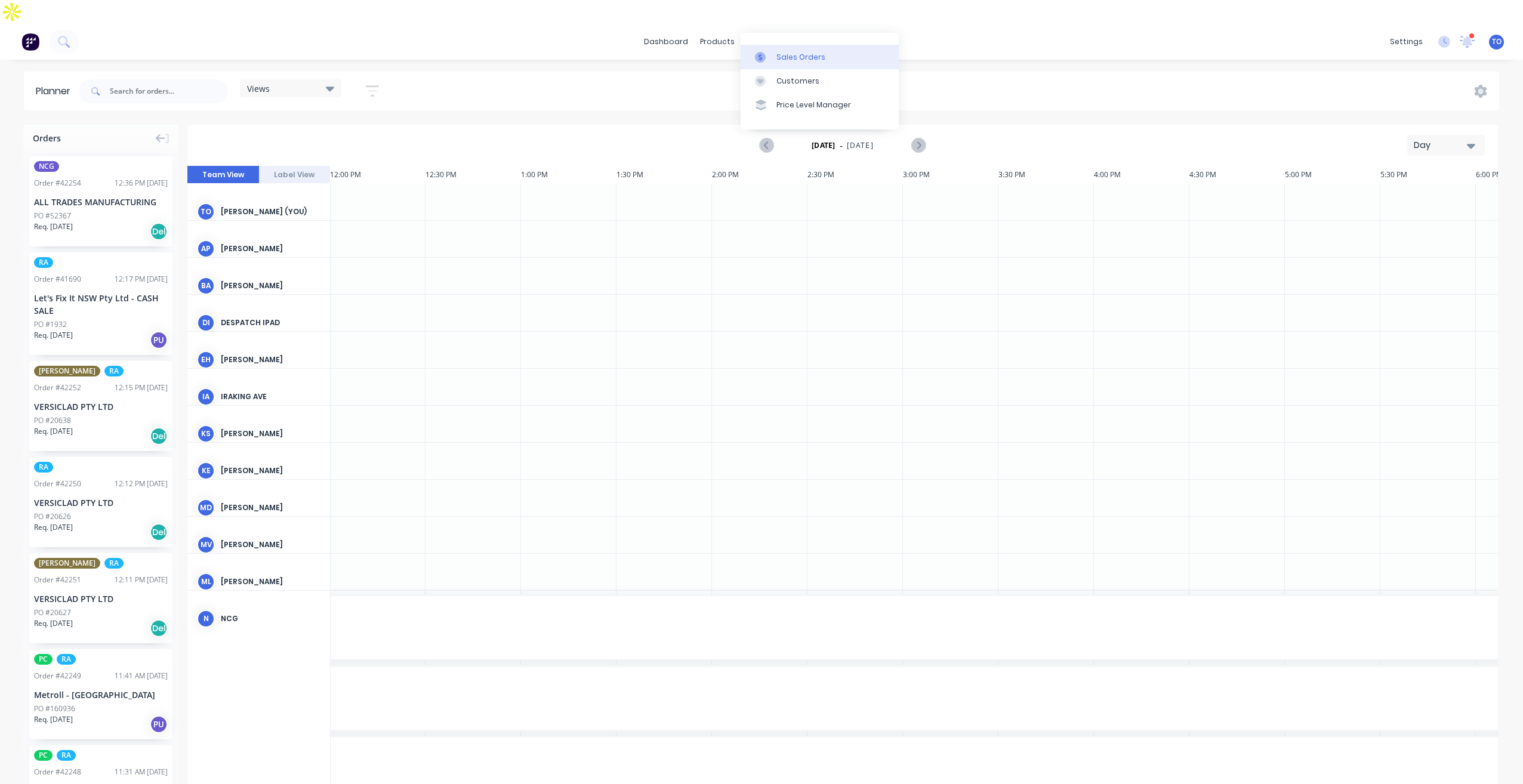
click at [779, 61] on div "Sales Orders" at bounding box center [801, 56] width 49 height 11
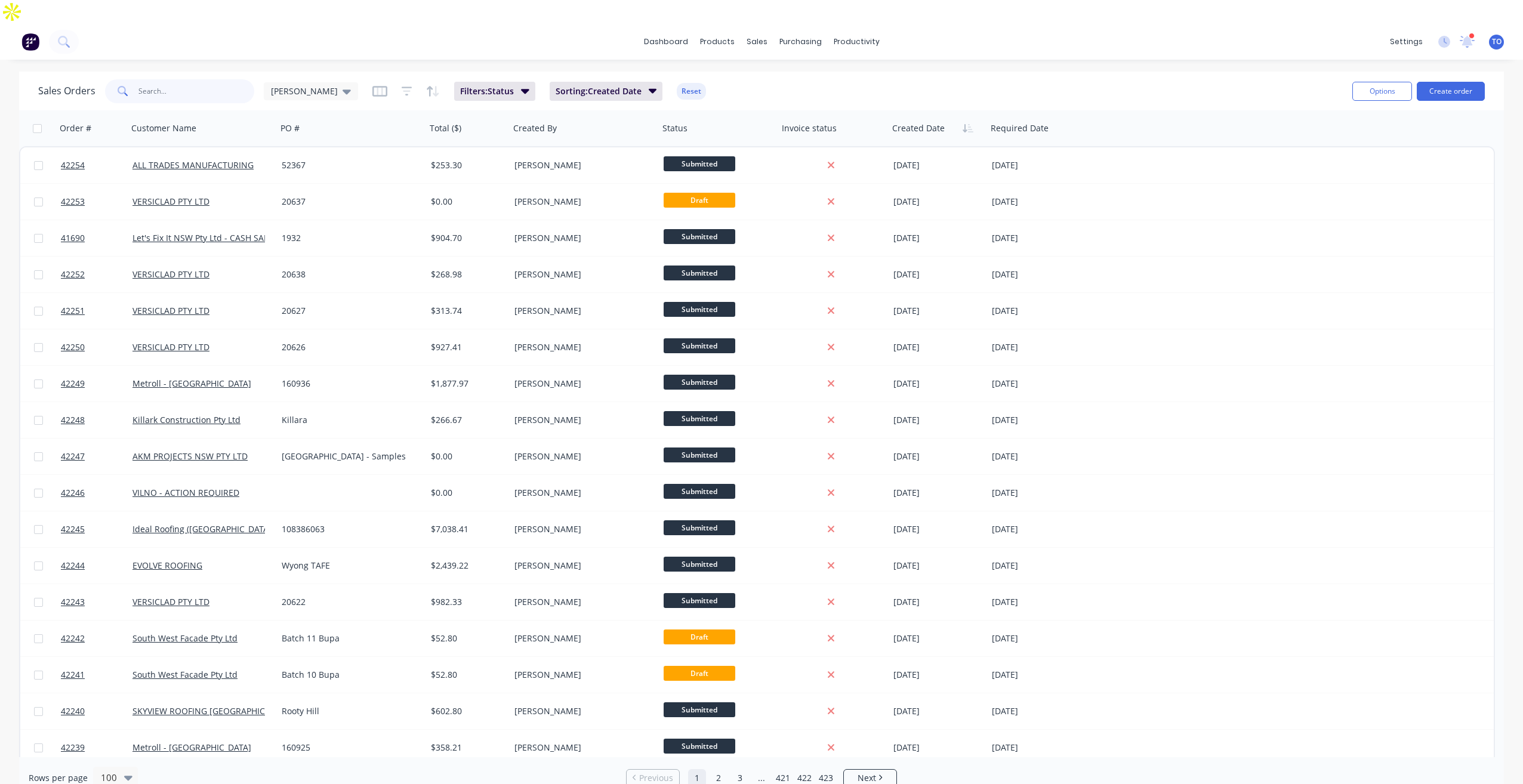
click at [217, 79] on input "text" at bounding box center [196, 91] width 116 height 24
type input "Remake"
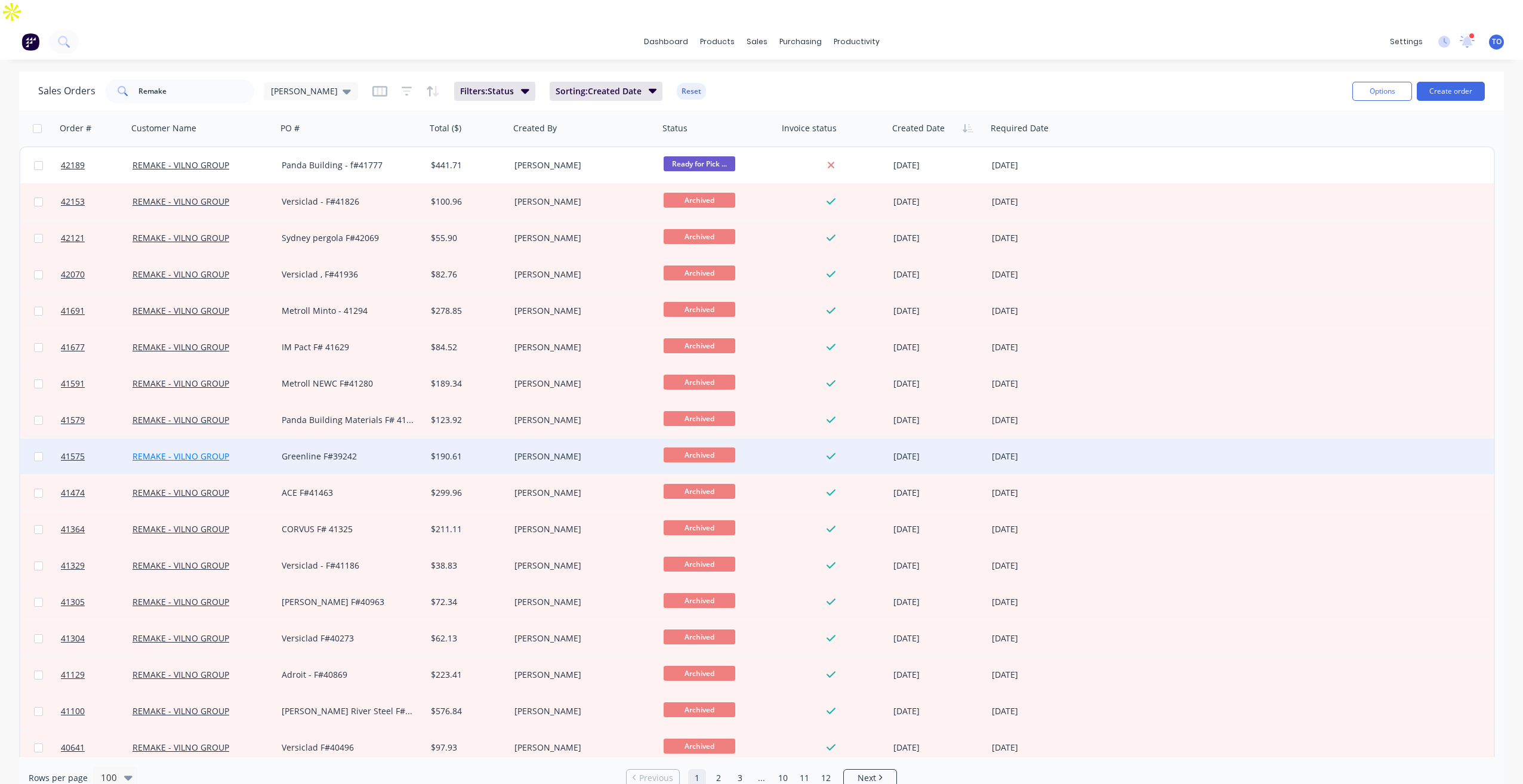
click at [218, 450] on link "REMAKE - VILNO GROUP" at bounding box center [181, 456] width 97 height 11
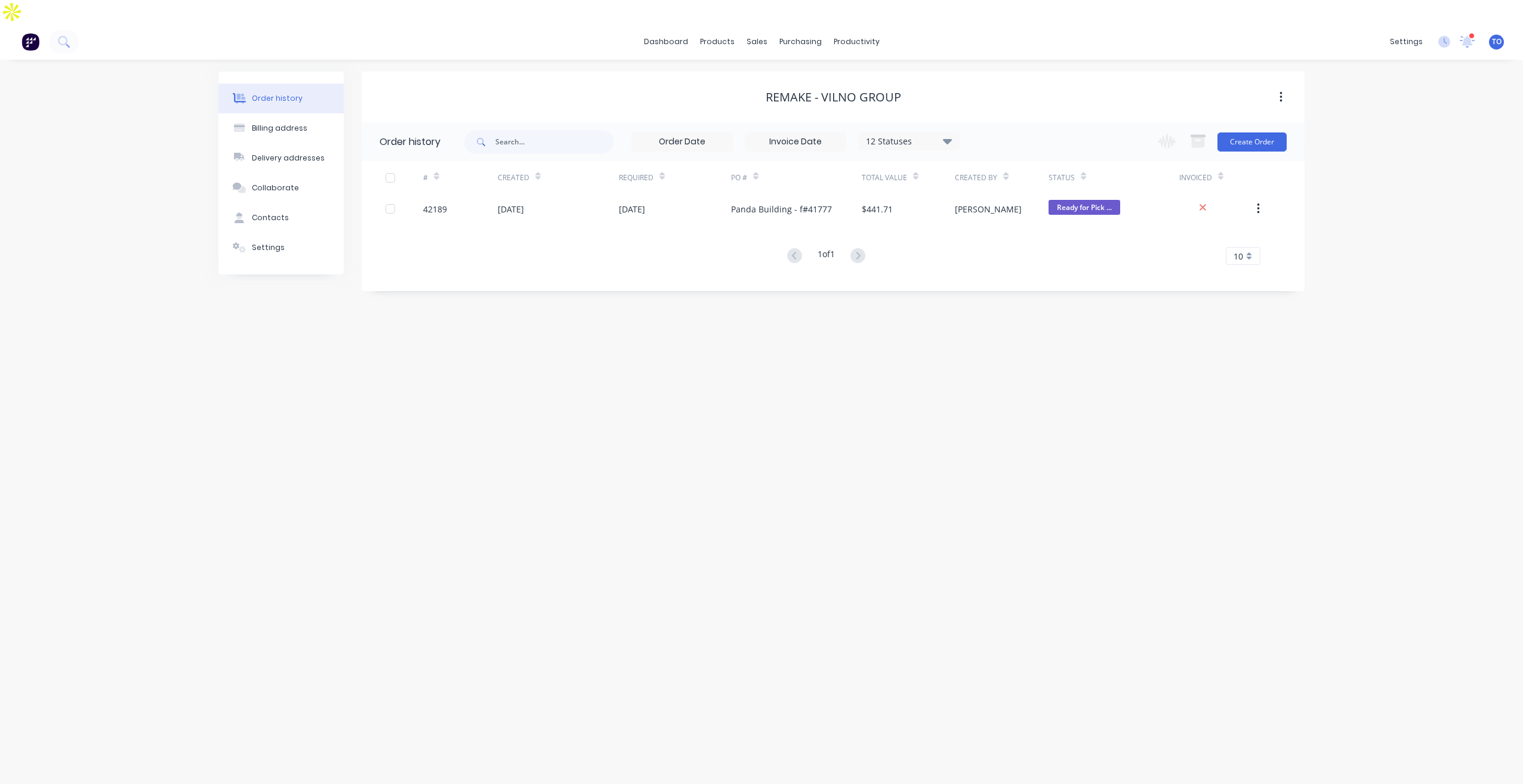
drag, startPoint x: 954, startPoint y: 122, endPoint x: 946, endPoint y: 128, distance: 10.0
click at [952, 135] on div "12 Statuses" at bounding box center [909, 141] width 101 height 13
click at [968, 273] on div "All" at bounding box center [933, 284] width 149 height 24
drag, startPoint x: 981, startPoint y: 261, endPoint x: 993, endPoint y: 261, distance: 12.0
click at [981, 273] on div "All" at bounding box center [933, 284] width 149 height 24
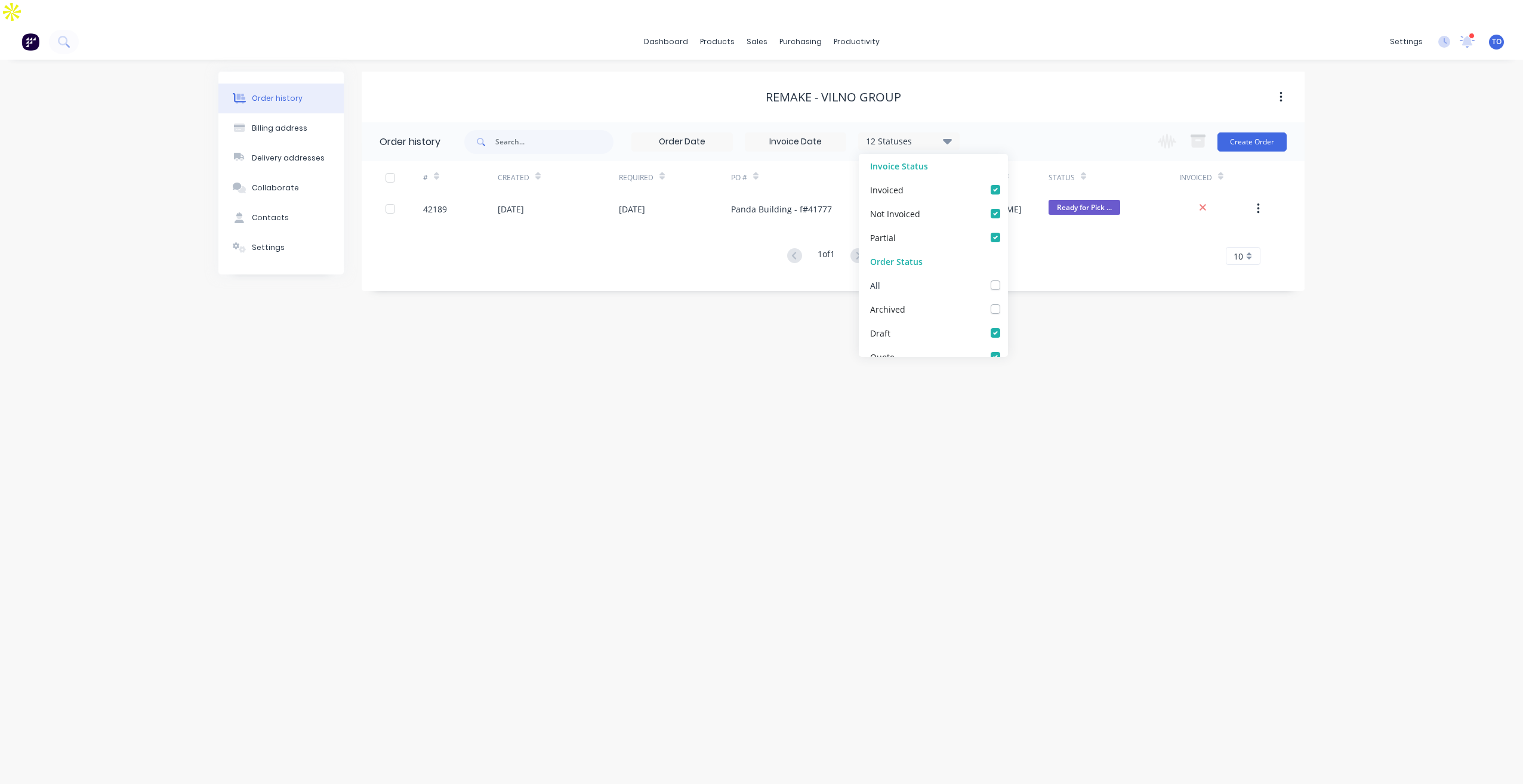
click at [1007, 279] on label at bounding box center [1007, 279] width 0 height 0
click at [1007, 279] on input "checkbox" at bounding box center [1012, 284] width 10 height 11
checkbox input "true"
click at [1406, 213] on div "Order history Billing address Delivery addresses Collaborate Contacts Settings …" at bounding box center [762, 433] width 1523 height 748
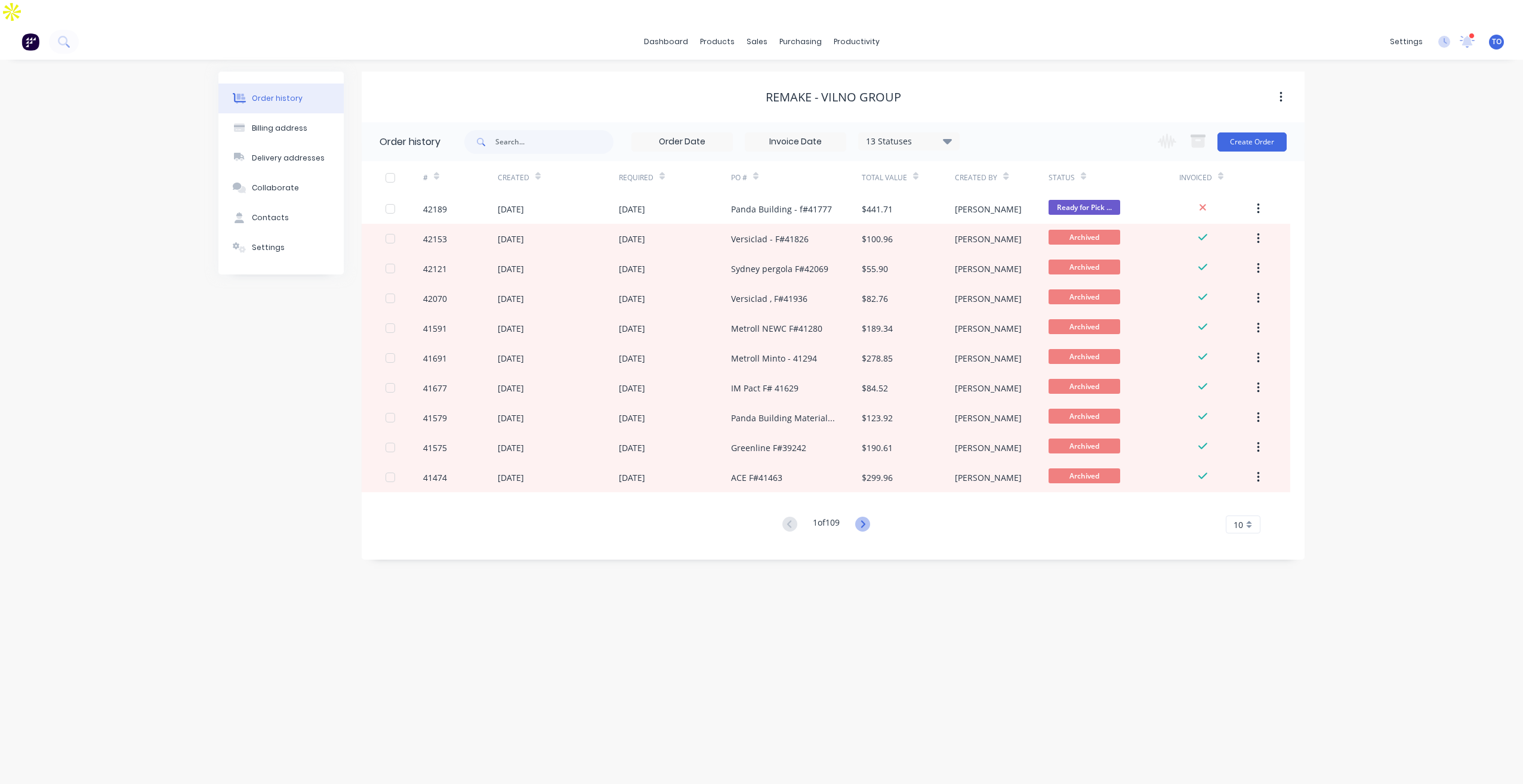
click at [869, 517] on icon at bounding box center [862, 524] width 15 height 15
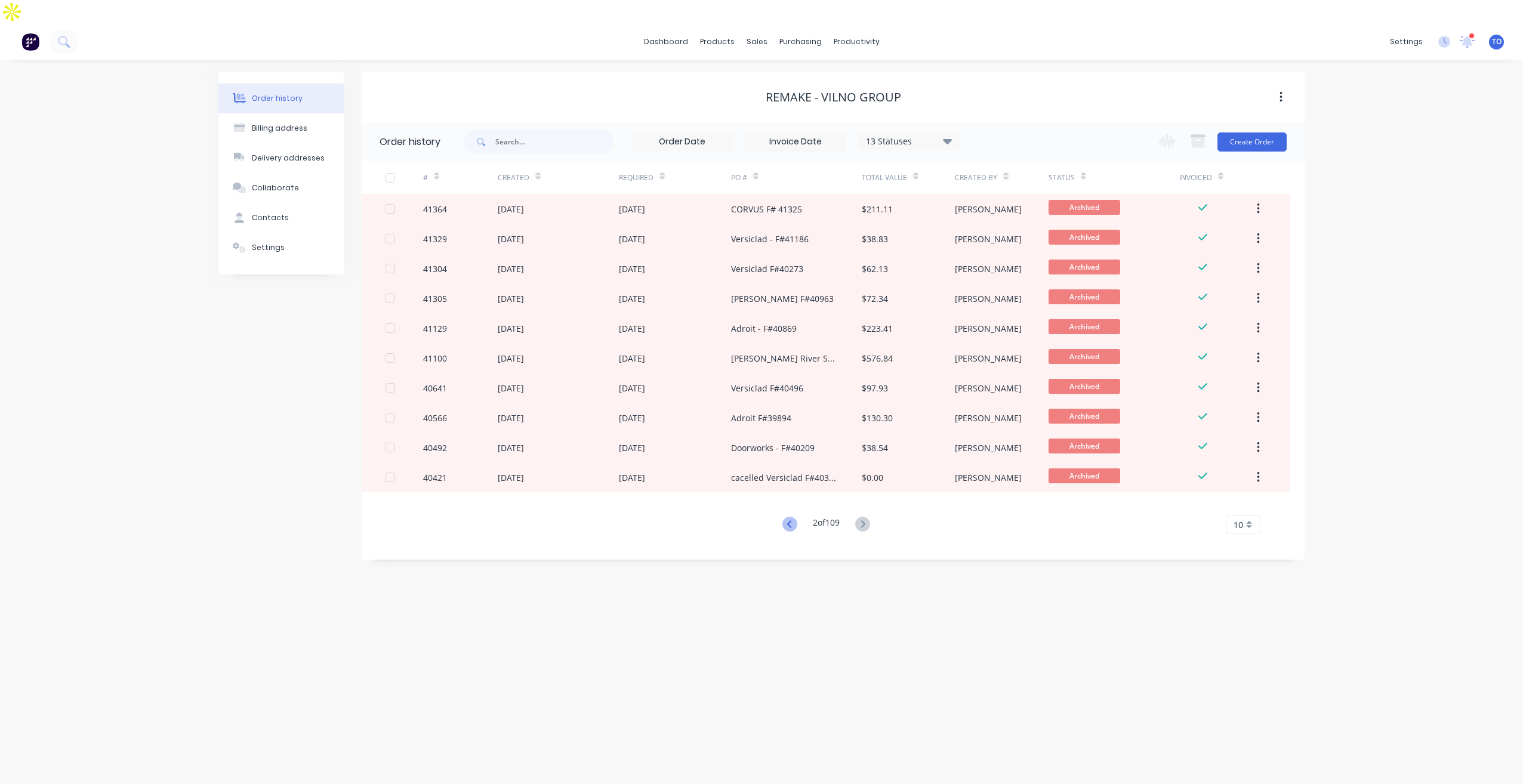
click at [790, 517] on icon at bounding box center [789, 524] width 15 height 15
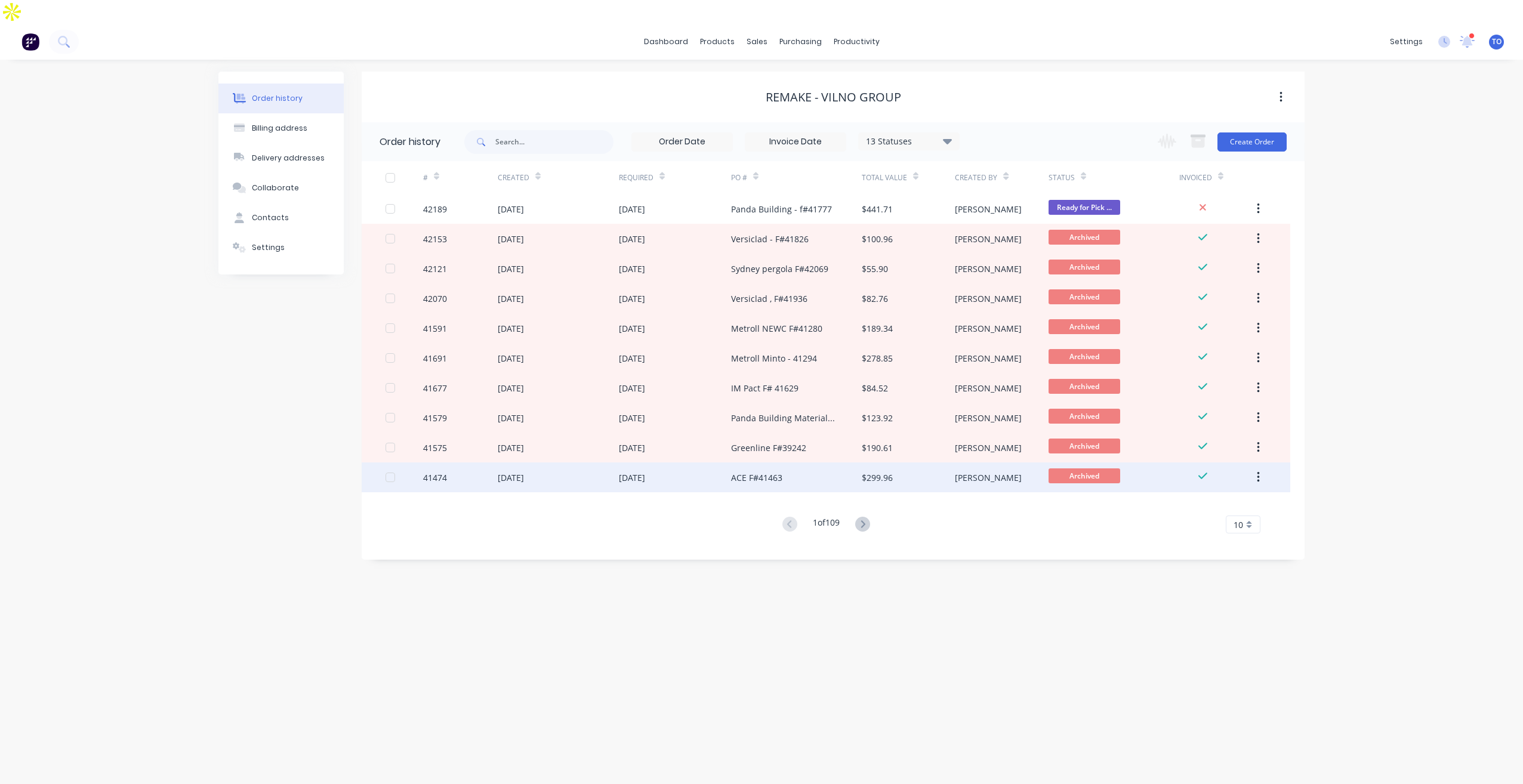
click at [636, 471] on div "[DATE]" at bounding box center [631, 477] width 26 height 12
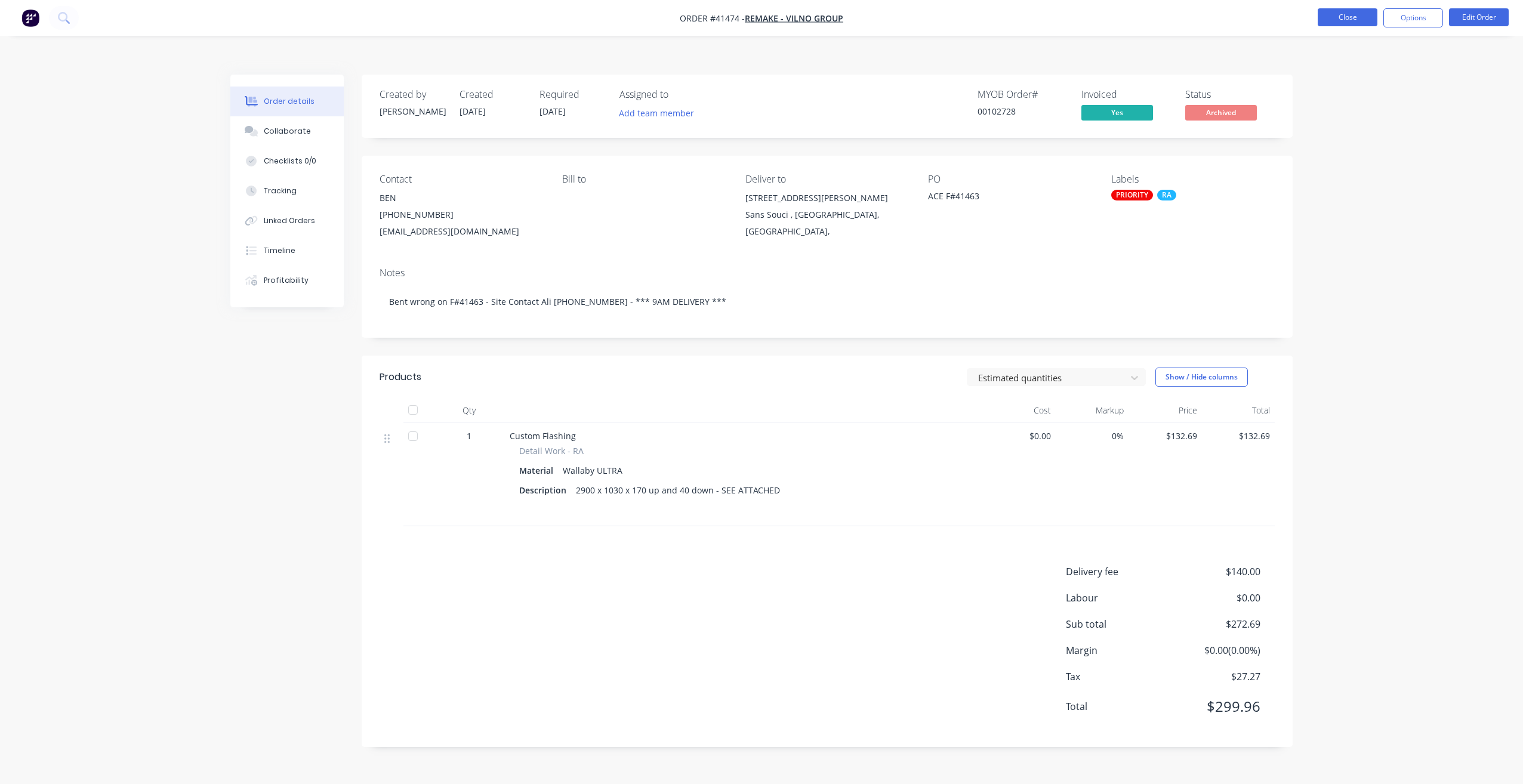
click at [1320, 17] on button "Close" at bounding box center [1347, 17] width 60 height 18
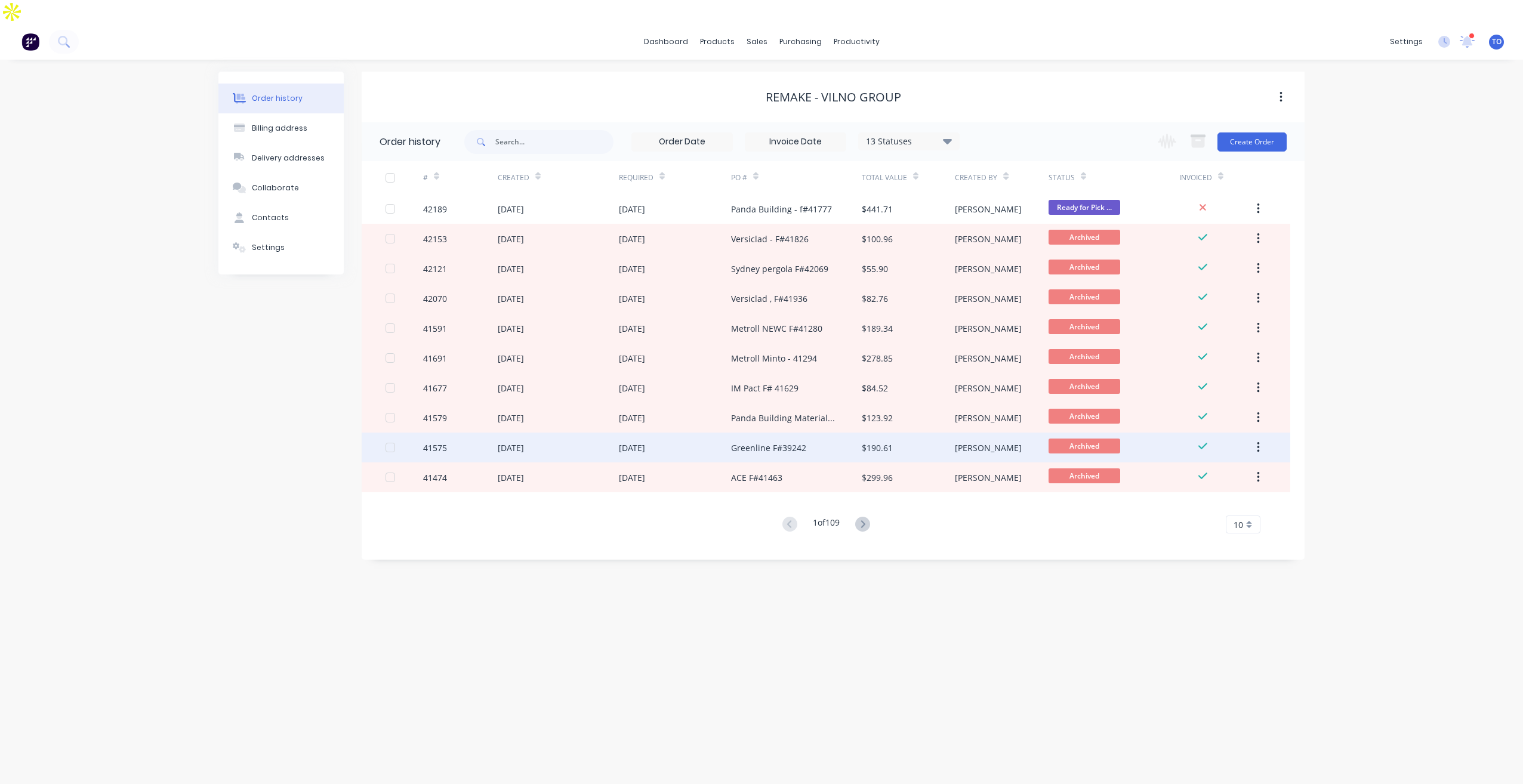
click at [684, 432] on div "[DATE]" at bounding box center [674, 447] width 112 height 29
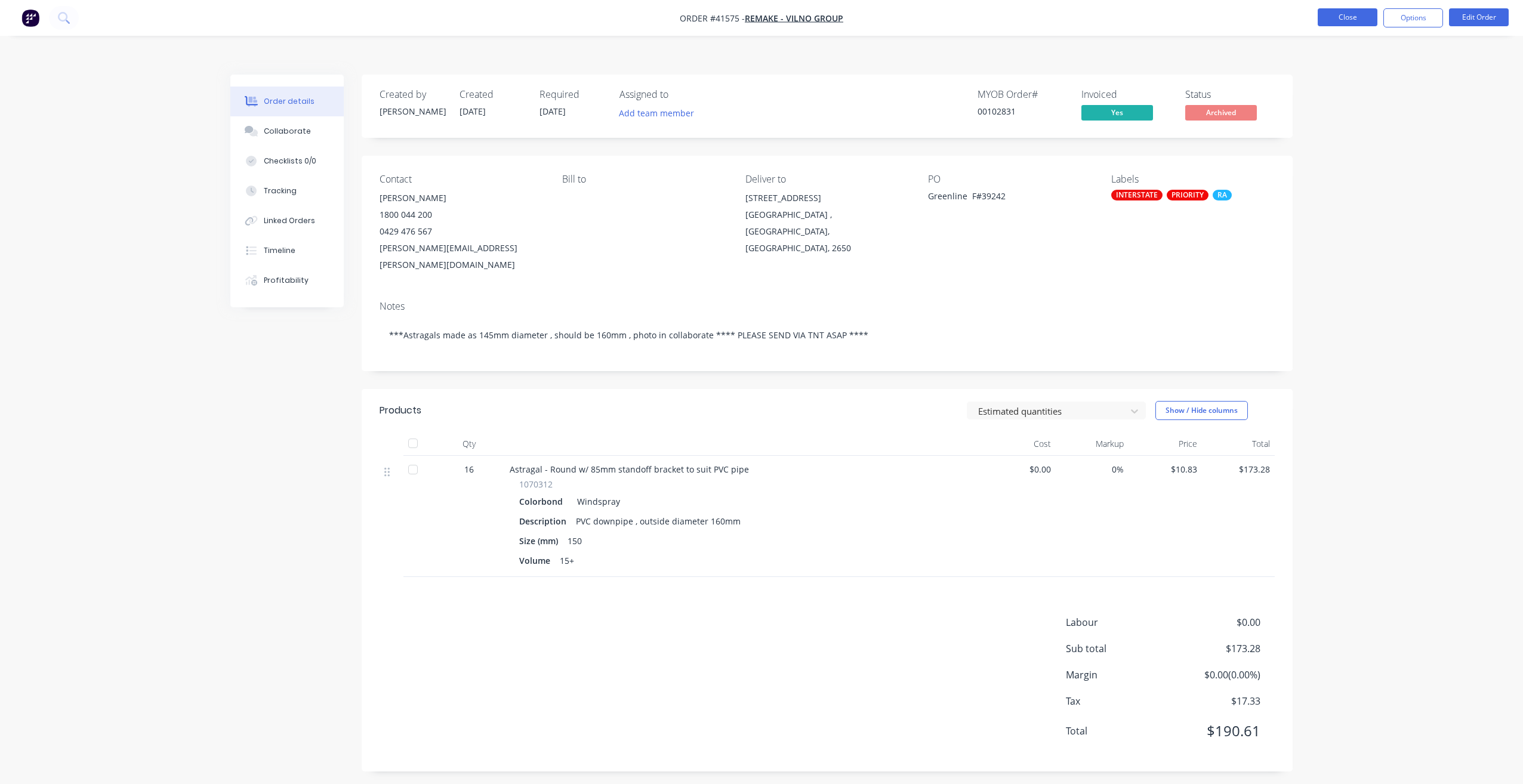
click at [1337, 20] on button "Close" at bounding box center [1347, 17] width 60 height 18
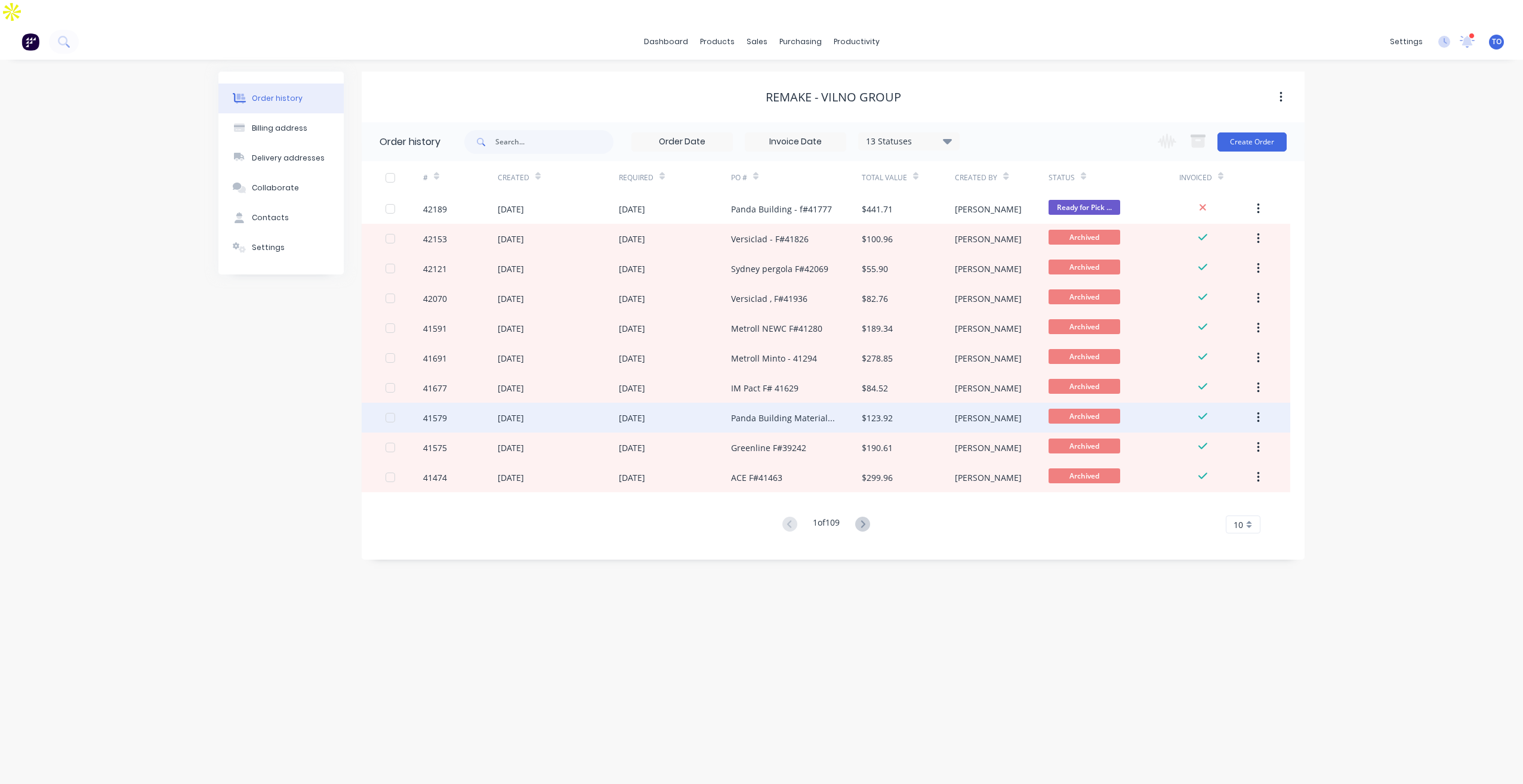
click at [623, 411] on div "[DATE]" at bounding box center [631, 417] width 26 height 12
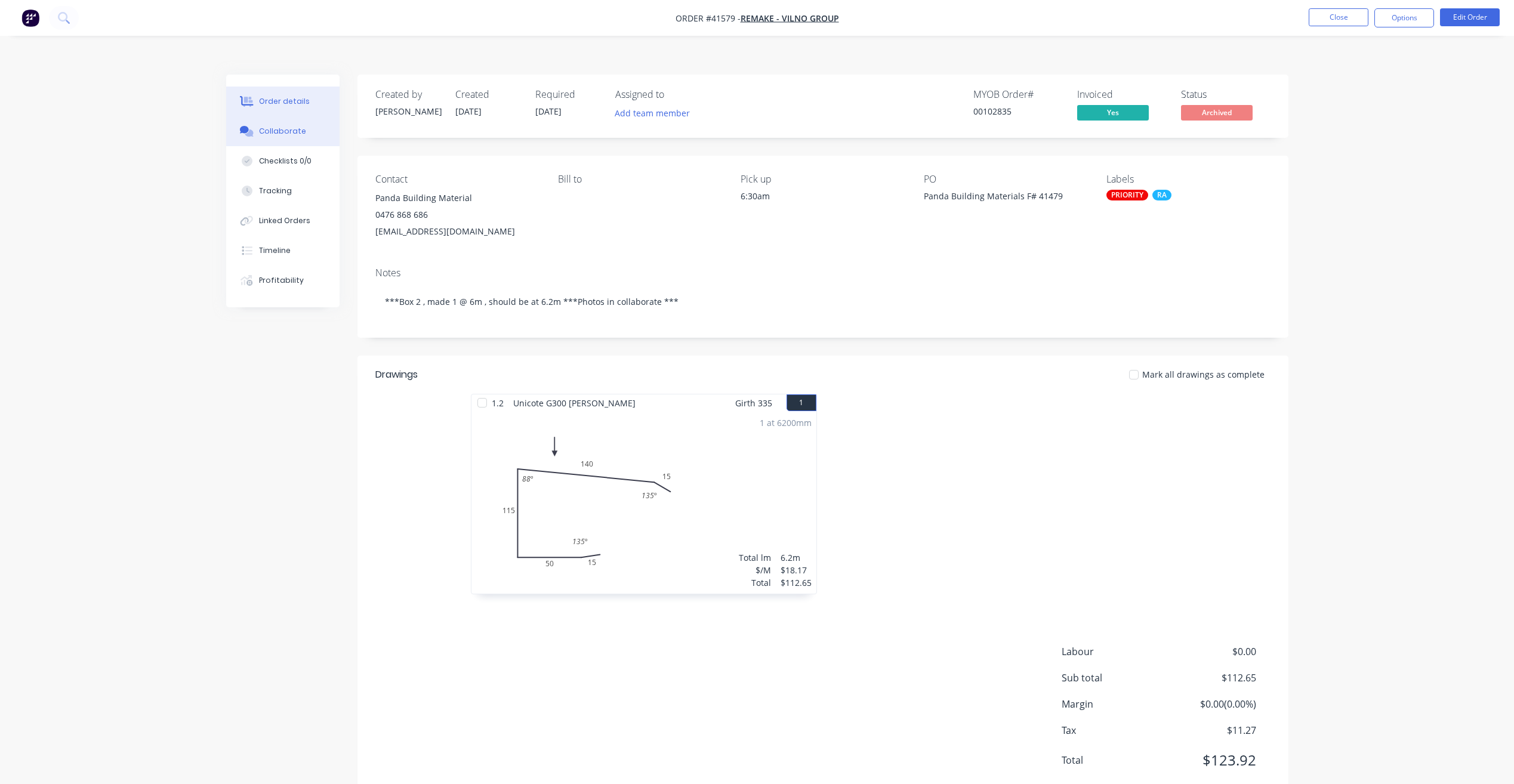
click at [291, 126] on div "Collaborate" at bounding box center [283, 131] width 47 height 11
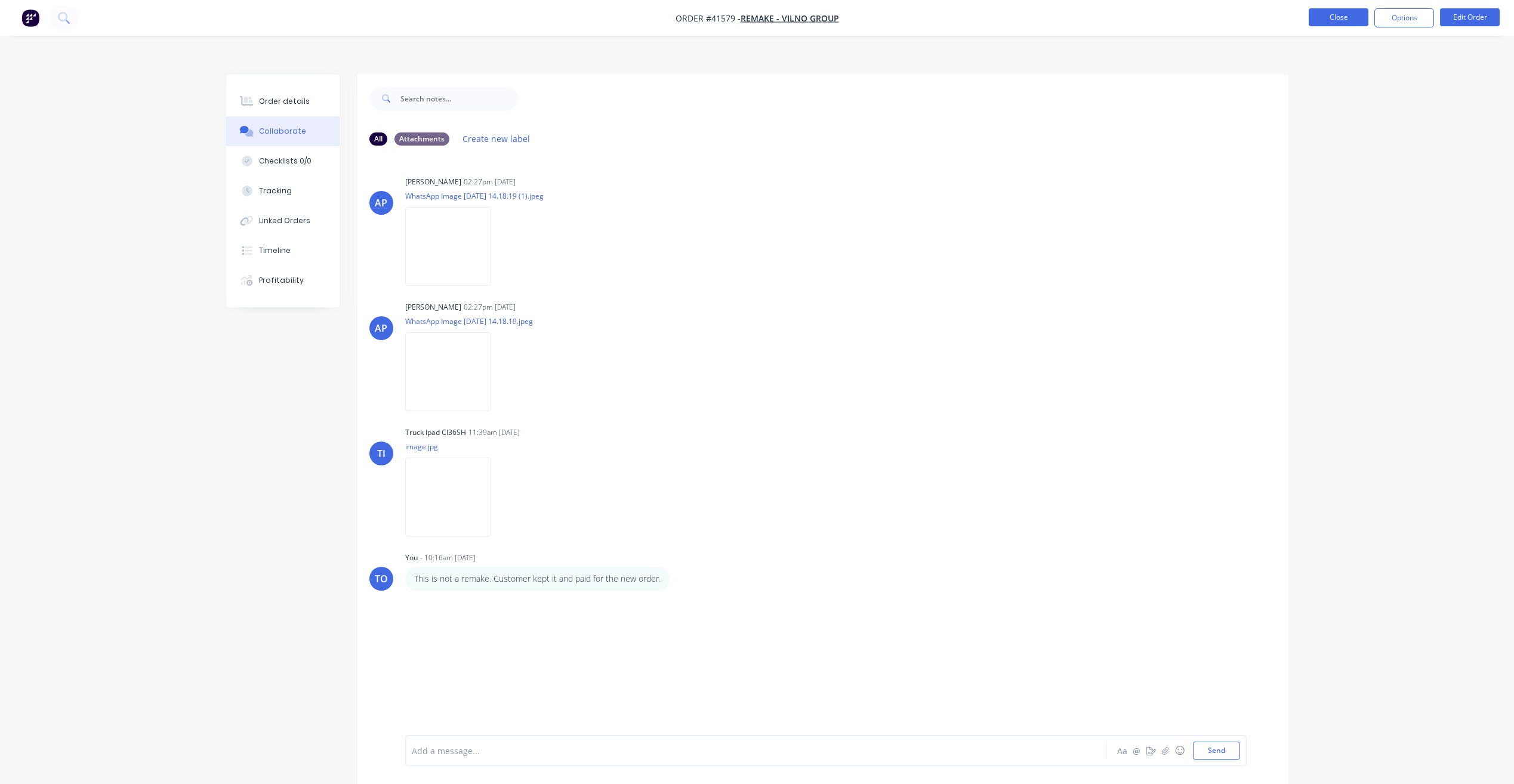
click at [1333, 23] on button "Close" at bounding box center [1338, 17] width 60 height 18
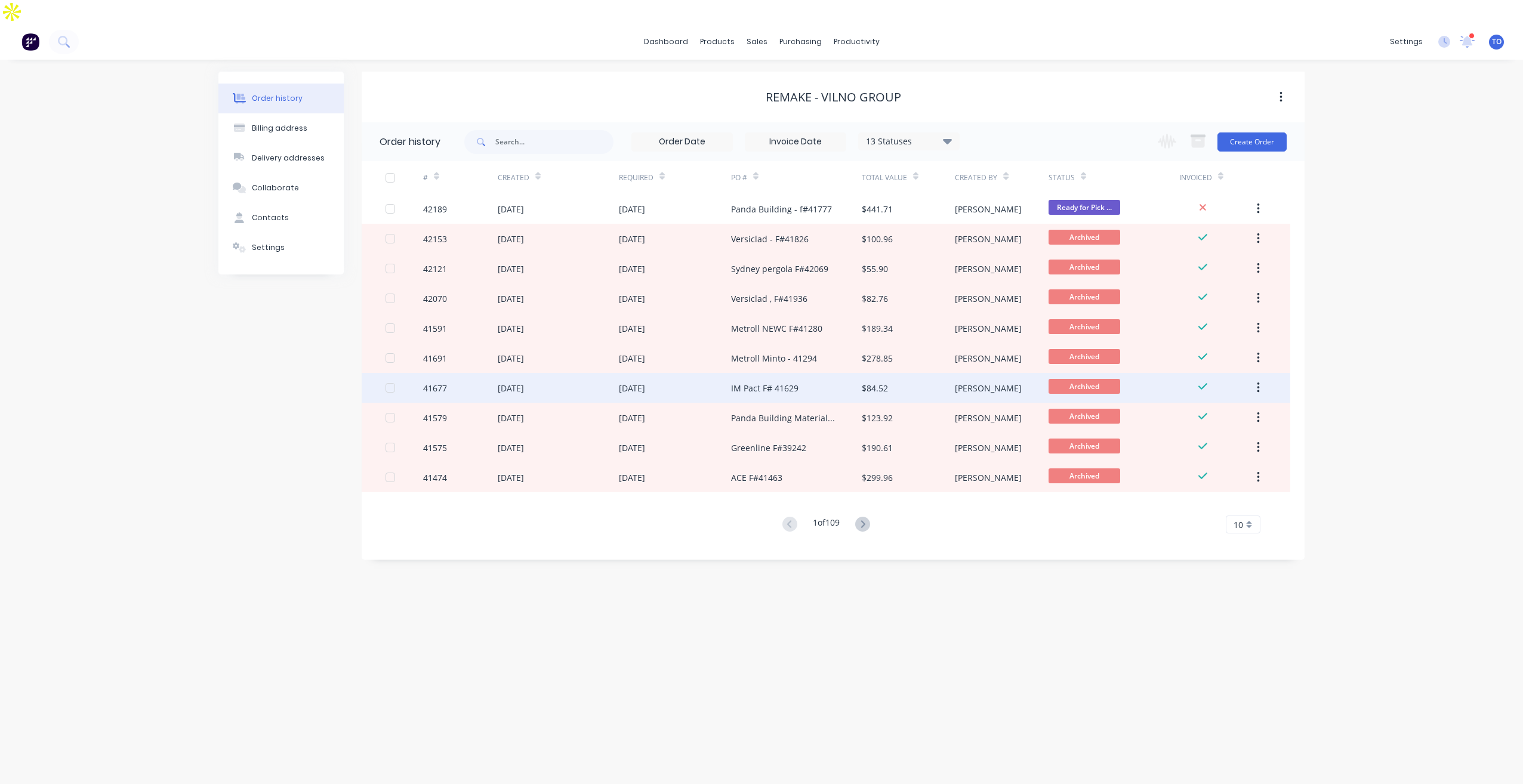
click at [518, 382] on div "[DATE]" at bounding box center [510, 388] width 26 height 12
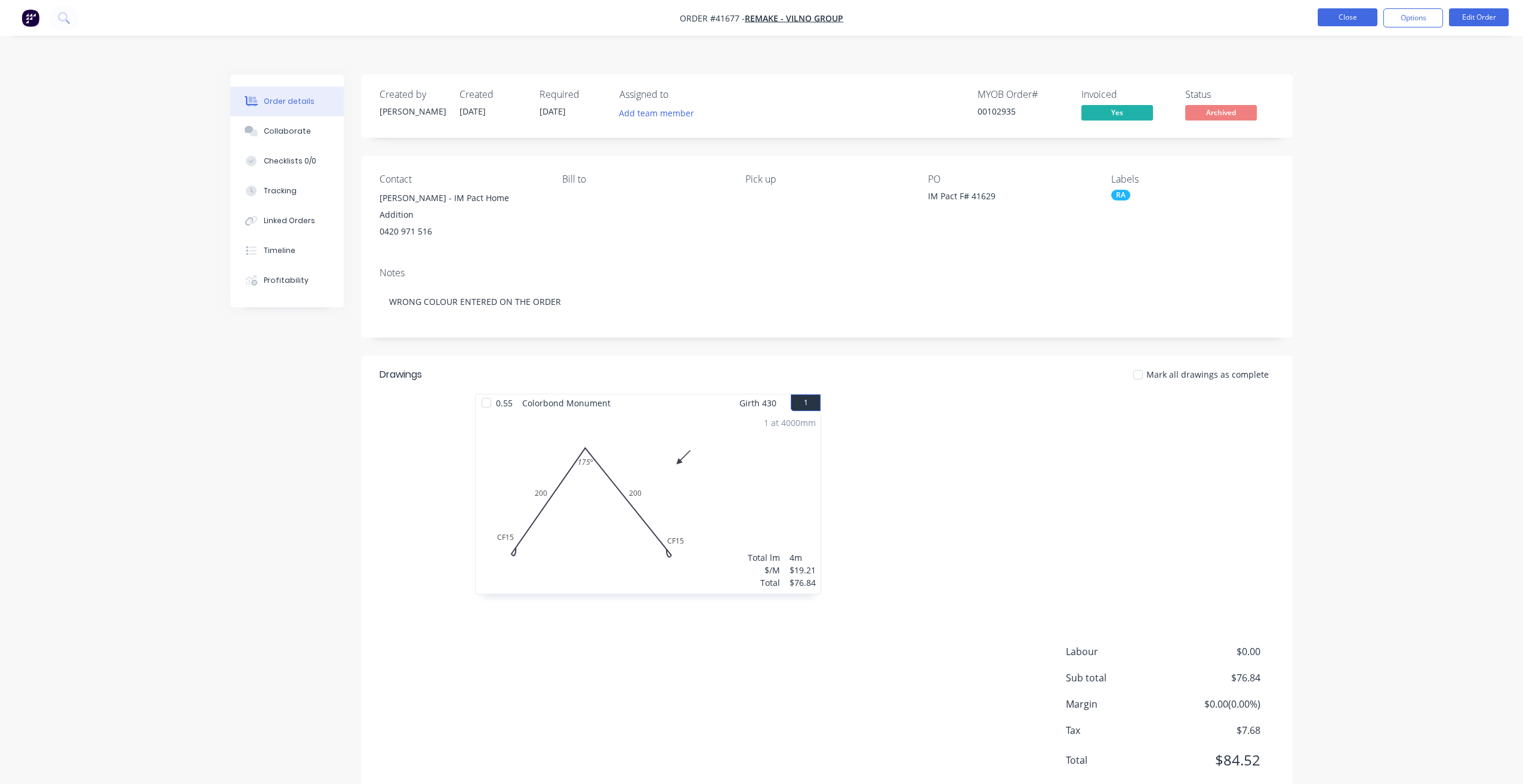
click at [1348, 20] on button "Close" at bounding box center [1347, 17] width 60 height 18
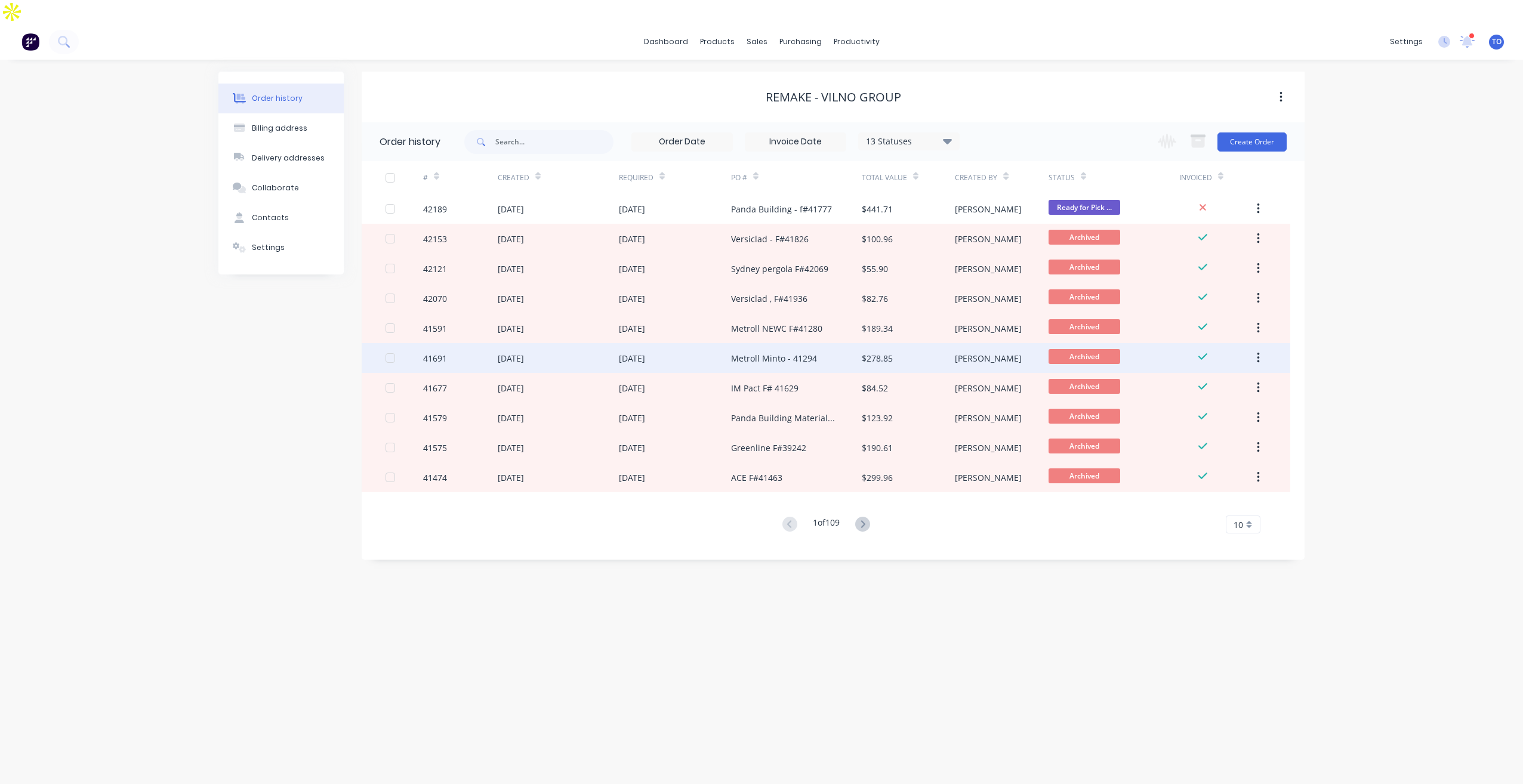
click at [491, 343] on div "41691" at bounding box center [460, 357] width 74 height 29
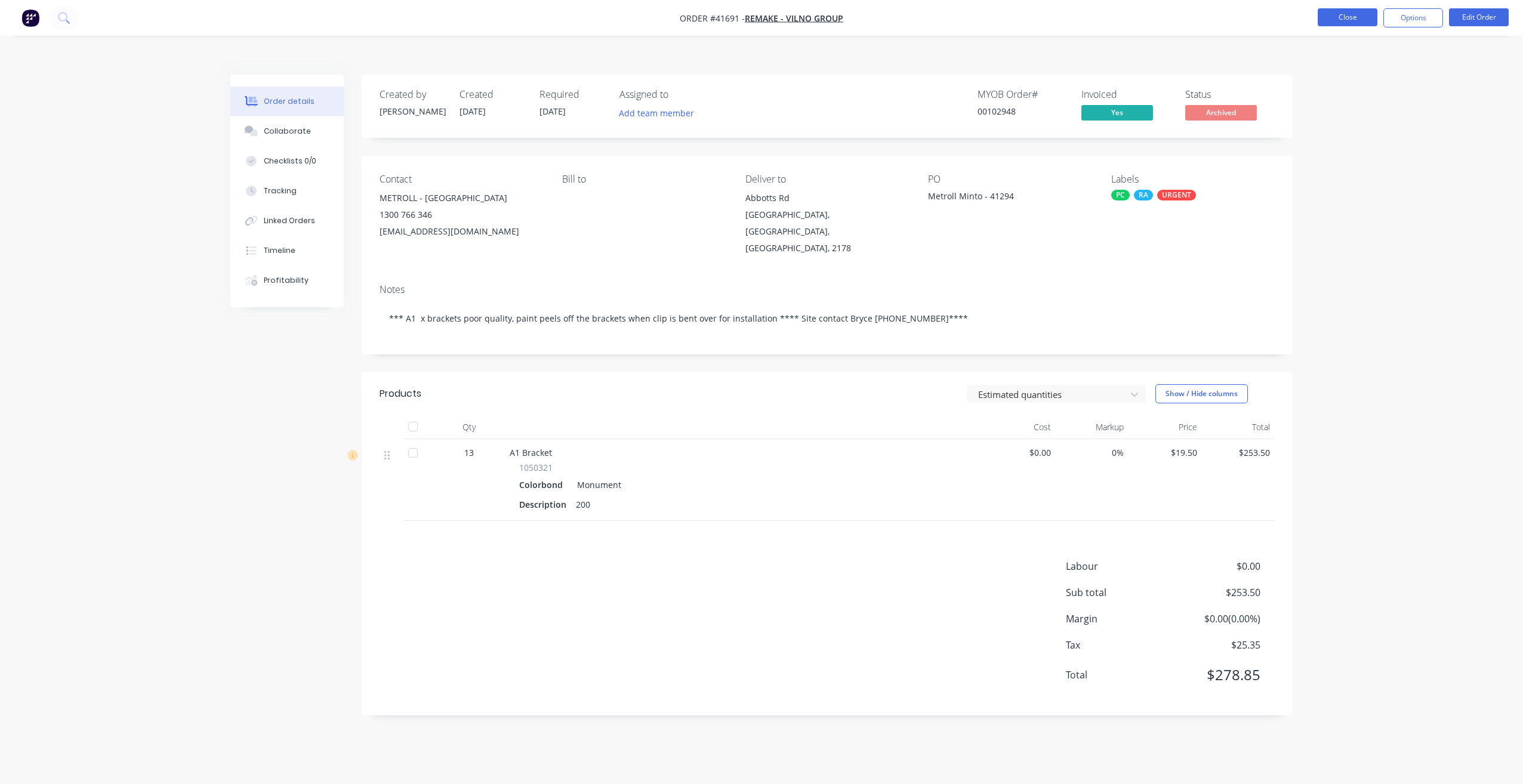
click at [1329, 14] on button "Close" at bounding box center [1347, 17] width 60 height 18
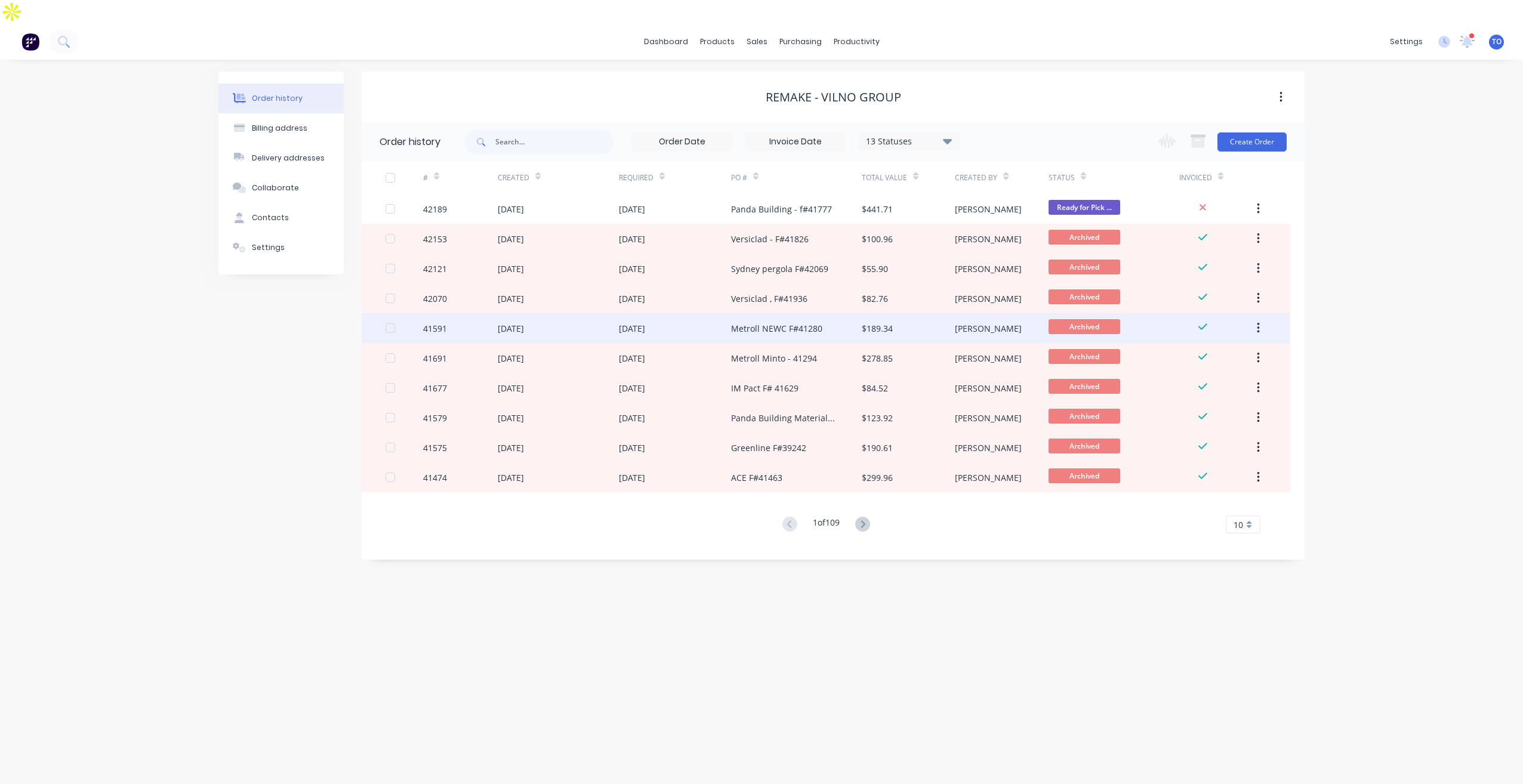
click at [573, 313] on div "[DATE]" at bounding box center [558, 328] width 121 height 29
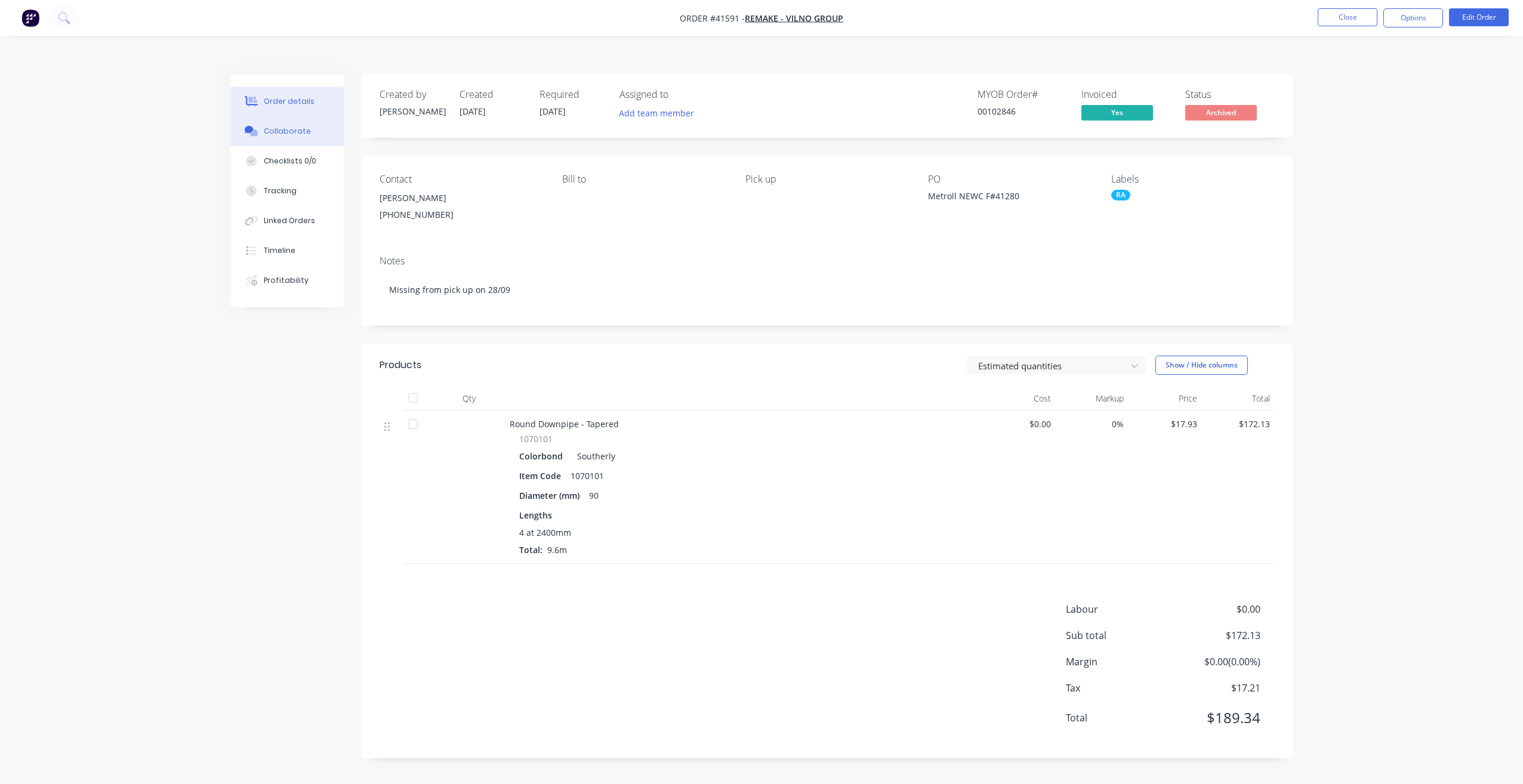
click at [283, 126] on div "Collaborate" at bounding box center [287, 131] width 47 height 11
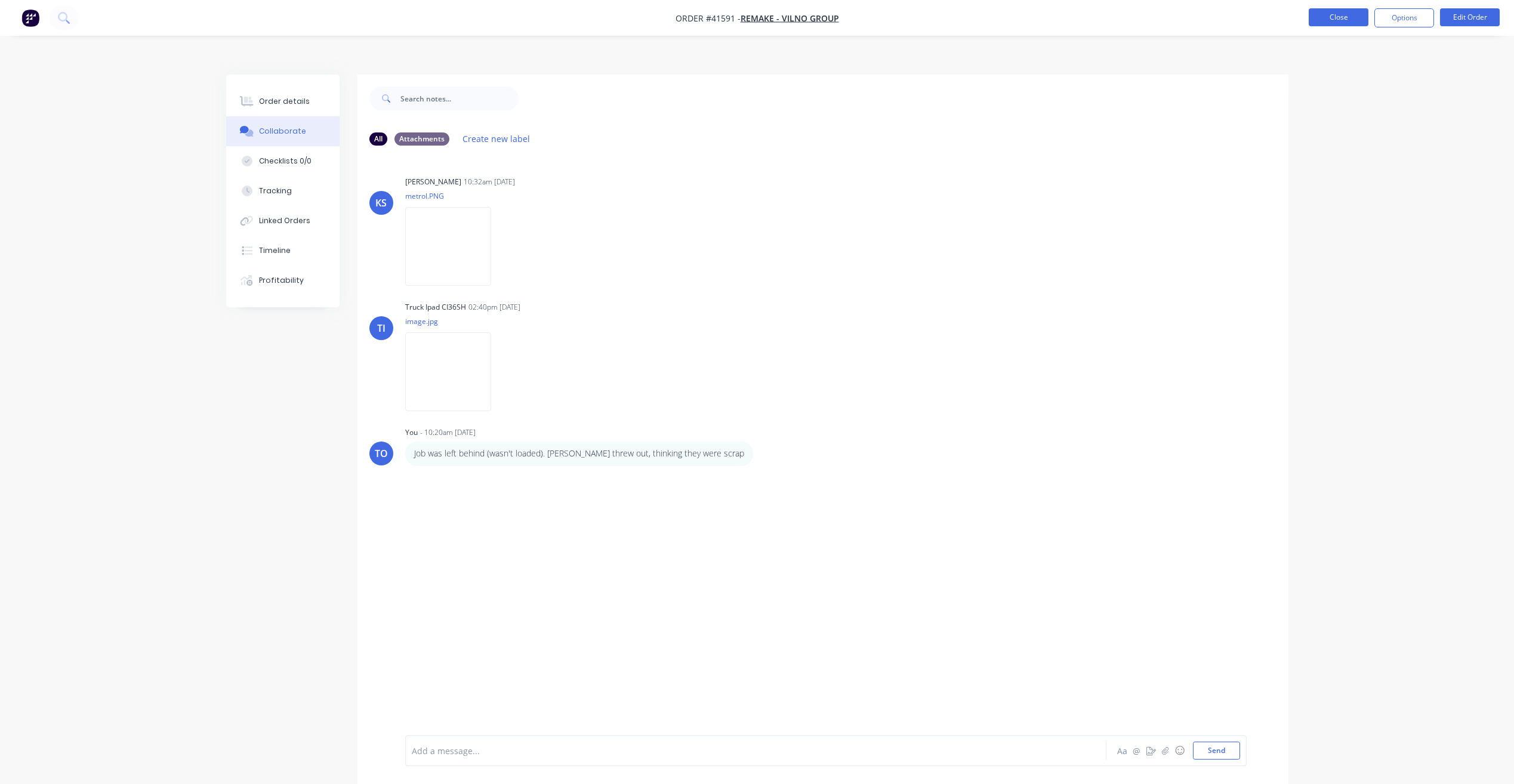
click at [1333, 18] on button "Close" at bounding box center [1338, 17] width 60 height 18
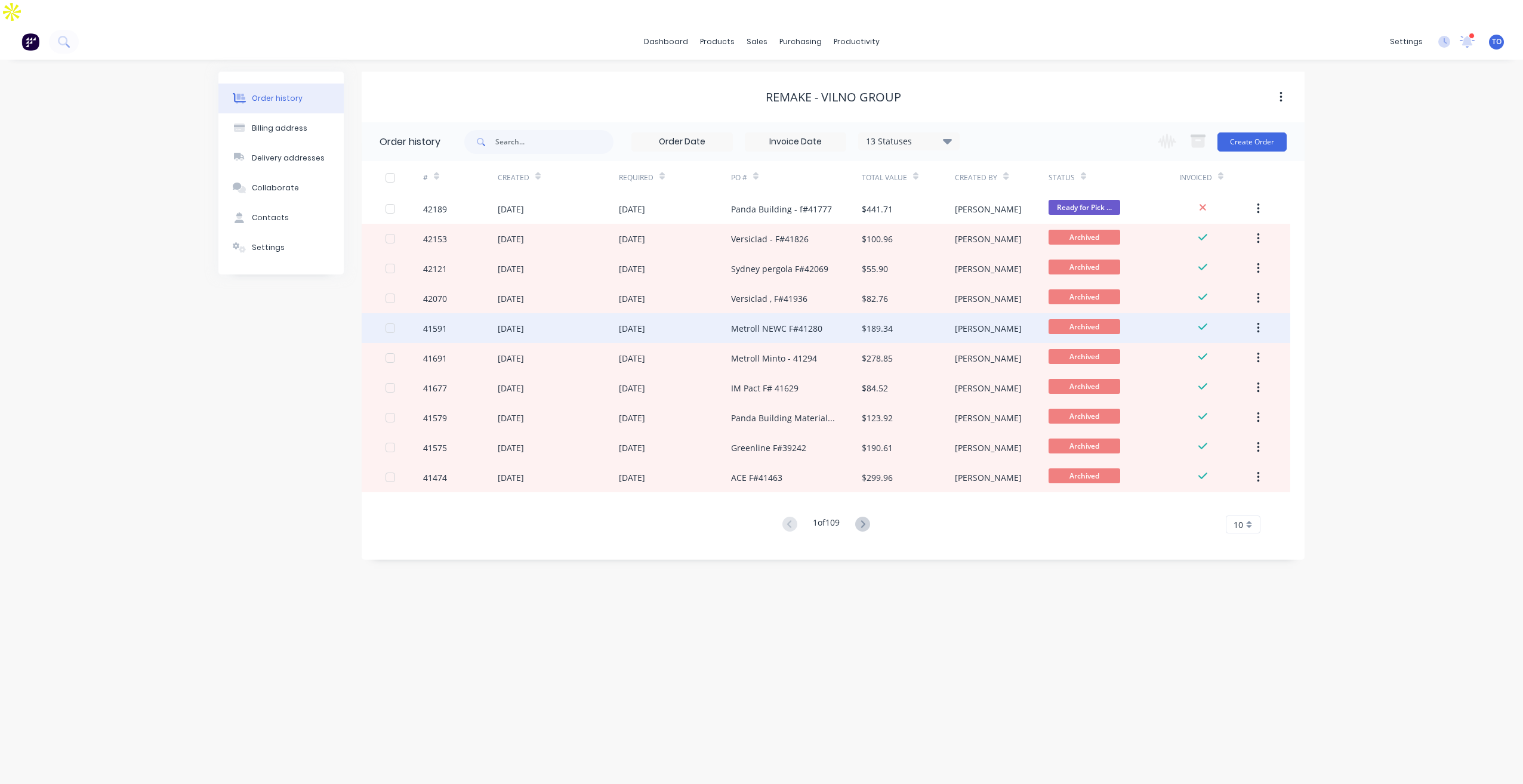
click at [523, 322] on div "[DATE]" at bounding box center [510, 328] width 26 height 12
